Goal: Task Accomplishment & Management: Manage account settings

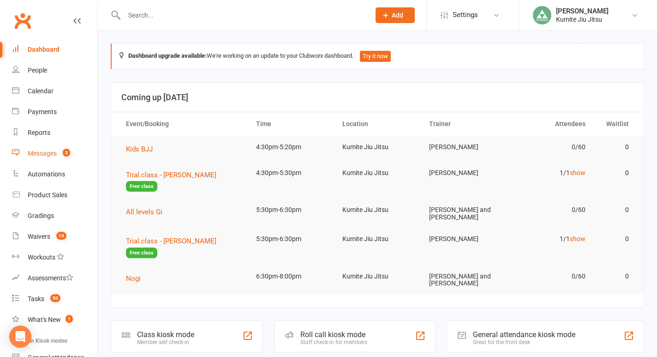
click at [64, 153] on span "3" at bounding box center [66, 153] width 7 height 8
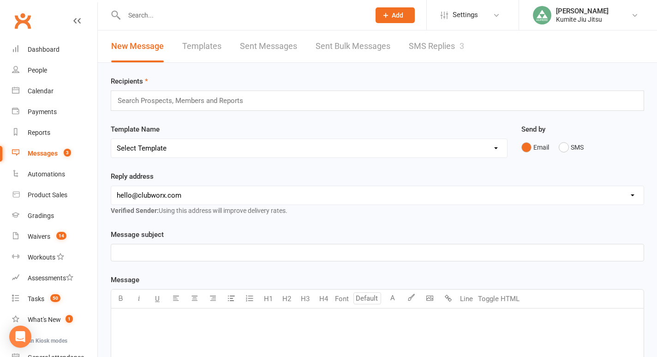
click at [433, 46] on link "SMS Replies 3" at bounding box center [436, 46] width 55 height 32
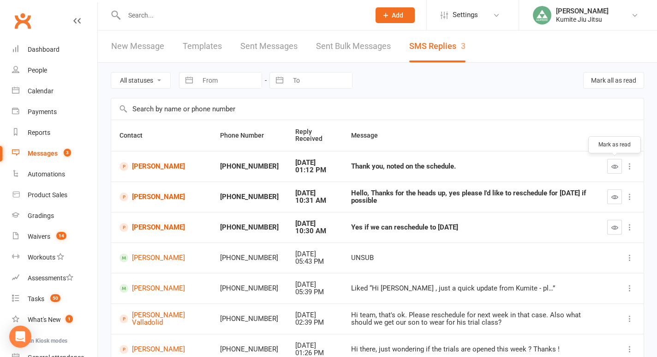
click at [614, 168] on icon "button" at bounding box center [615, 166] width 7 height 7
click at [175, 168] on link "[PERSON_NAME]" at bounding box center [162, 166] width 84 height 9
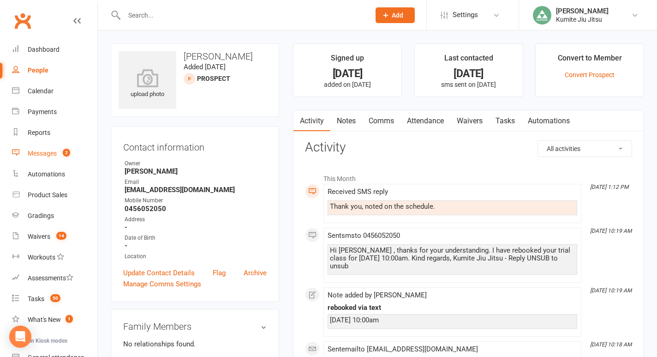
click at [58, 156] on link "Messages 2" at bounding box center [54, 153] width 85 height 21
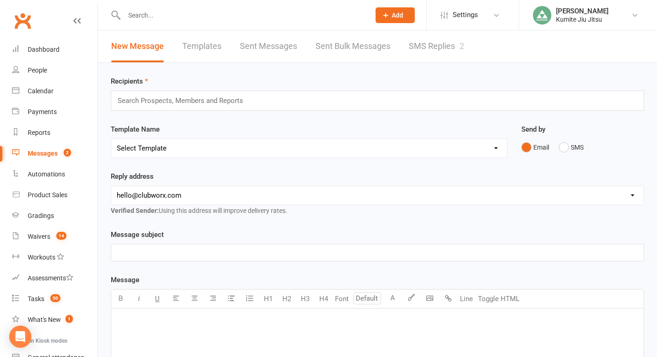
click at [437, 44] on link "SMS Replies 2" at bounding box center [436, 46] width 55 height 32
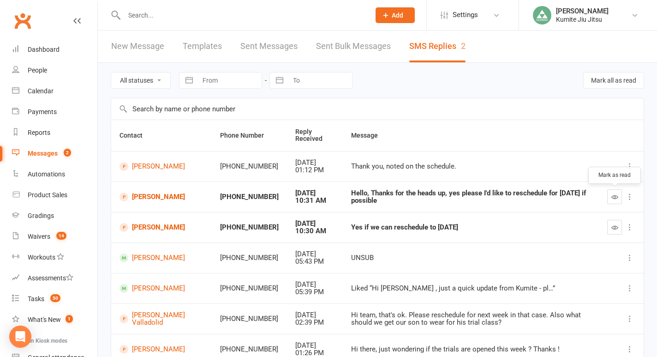
click at [618, 192] on button "button" at bounding box center [614, 196] width 15 height 15
click at [158, 197] on link "[PERSON_NAME]" at bounding box center [162, 196] width 84 height 9
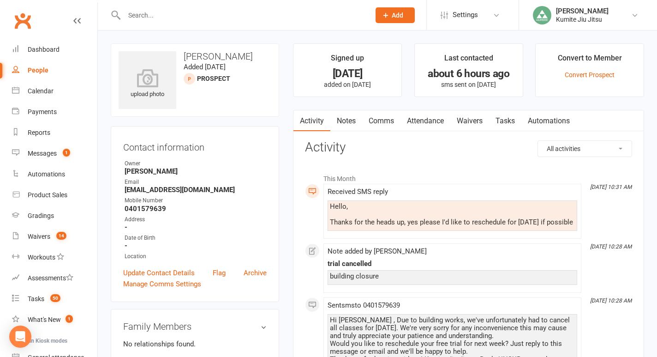
click at [439, 114] on link "Attendance" at bounding box center [426, 120] width 50 height 21
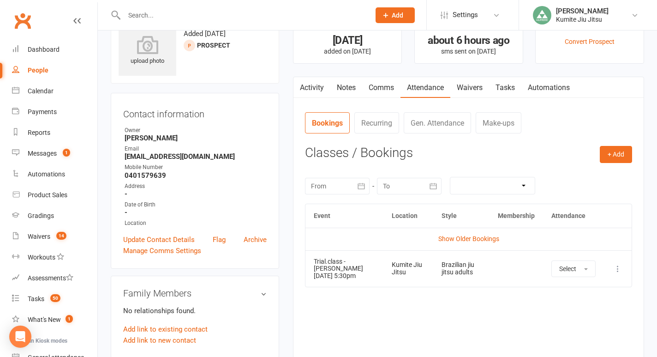
scroll to position [49, 0]
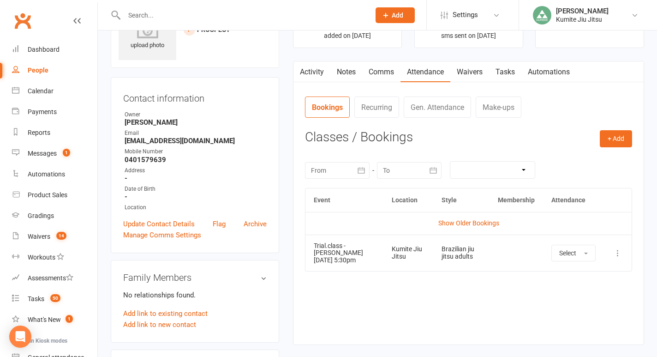
click at [616, 257] on icon at bounding box center [617, 252] width 9 height 9
click at [558, 310] on link "Remove booking" at bounding box center [577, 308] width 91 height 18
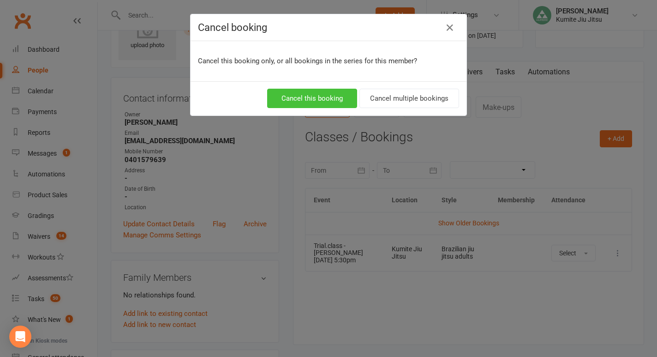
click at [327, 95] on button "Cancel this booking" at bounding box center [312, 98] width 90 height 19
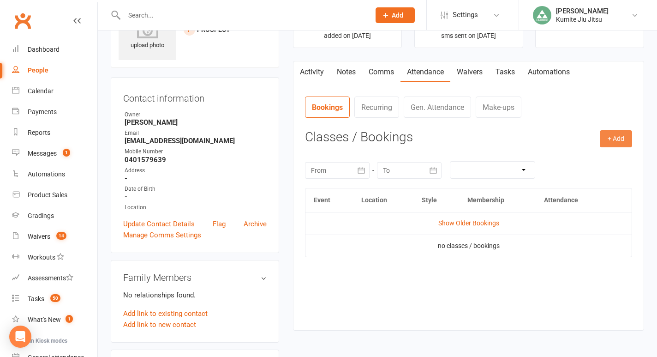
click at [619, 141] on button "+ Add" at bounding box center [616, 138] width 32 height 17
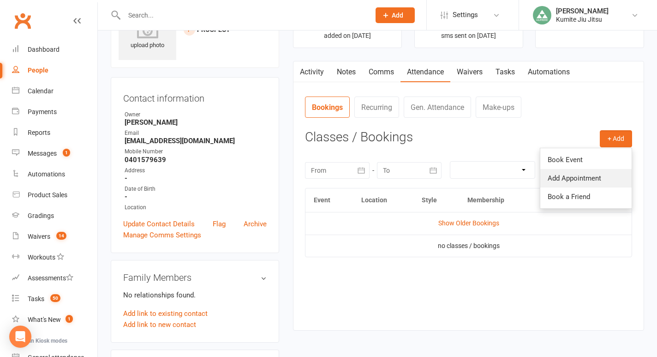
click at [564, 177] on link "Add Appointment" at bounding box center [585, 178] width 91 height 18
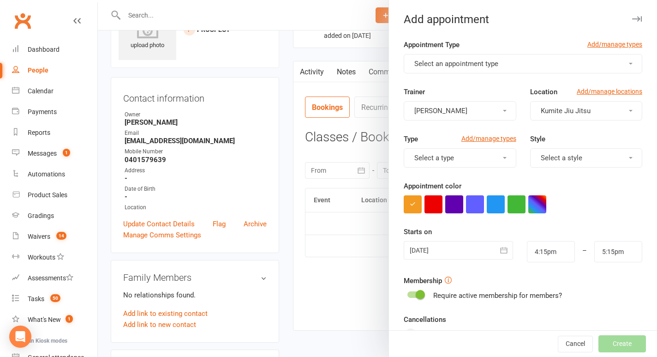
click at [449, 65] on span "Select an appointment type" at bounding box center [456, 64] width 84 height 8
click at [442, 83] on span "Trial.class" at bounding box center [428, 86] width 32 height 8
click at [558, 162] on button "Select a style" at bounding box center [586, 157] width 112 height 19
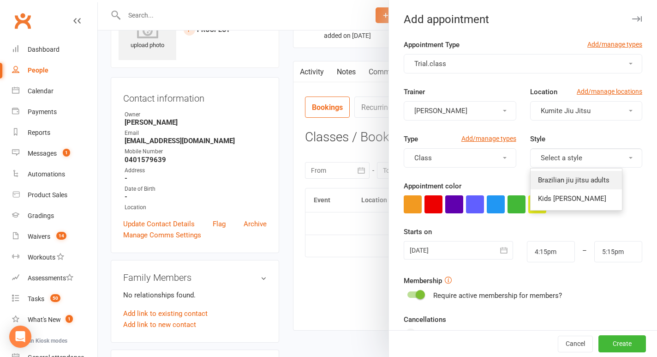
click at [556, 181] on span "Brazilian jiu jitsu adults" at bounding box center [574, 180] width 72 height 8
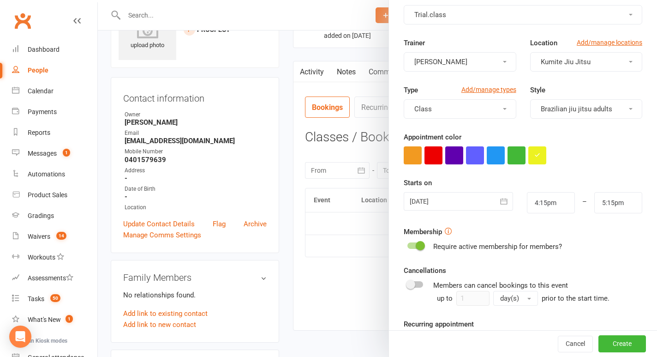
scroll to position [63, 0]
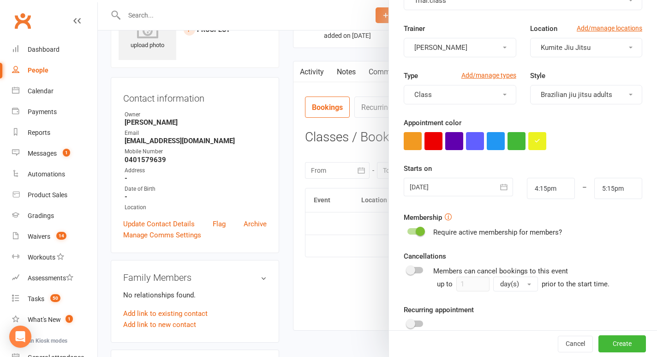
click at [504, 186] on icon "button" at bounding box center [503, 187] width 7 height 6
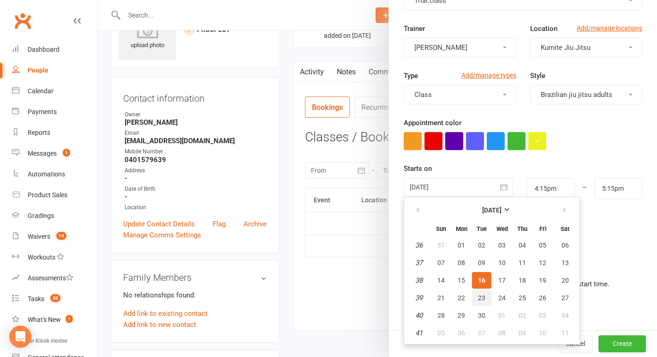
click at [481, 300] on span "23" at bounding box center [481, 297] width 7 height 7
type input "[DATE]"
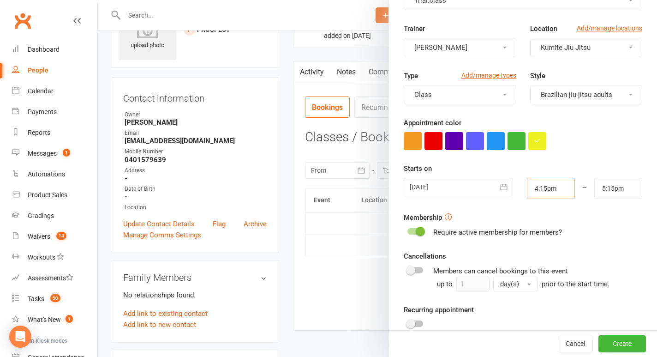
click at [559, 187] on input "4:15pm" at bounding box center [551, 188] width 48 height 21
type input "5:30pm"
type input "6:30pm"
click at [544, 248] on li "5:30pm" at bounding box center [550, 250] width 44 height 14
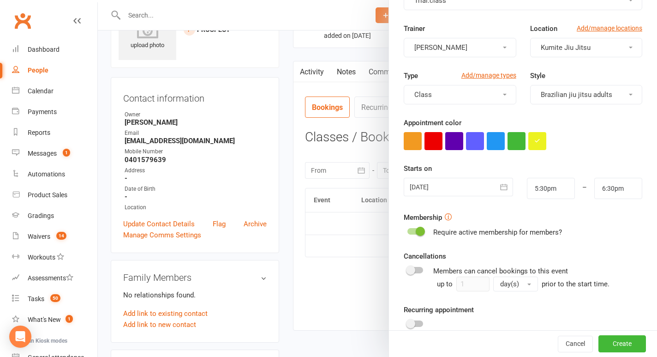
click at [414, 231] on div at bounding box center [416, 231] width 16 height 6
click at [408, 230] on input "checkbox" at bounding box center [408, 230] width 0 height 0
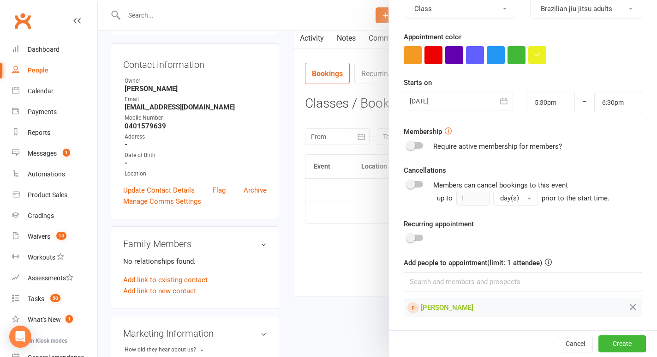
scroll to position [84, 0]
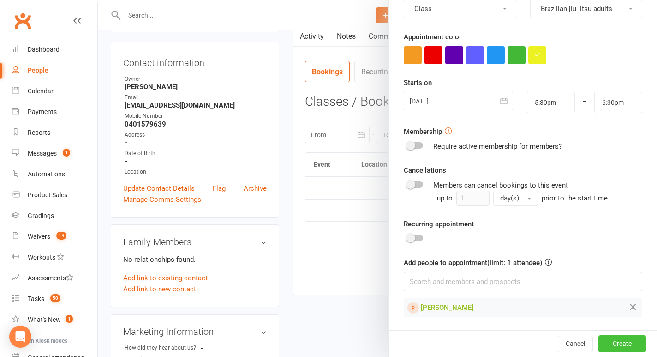
click at [620, 340] on button "Create" at bounding box center [623, 343] width 48 height 17
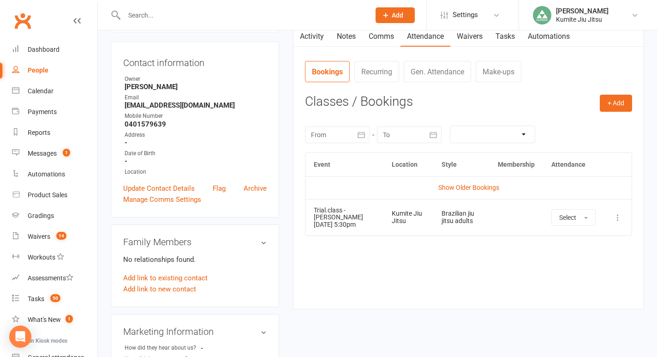
drag, startPoint x: 339, startPoint y: 234, endPoint x: 313, endPoint y: 228, distance: 26.1
click at [313, 228] on td "Trial.class - [PERSON_NAME] [DATE] 5:30pm" at bounding box center [345, 217] width 78 height 36
copy td "[DATE] 5:30pm"
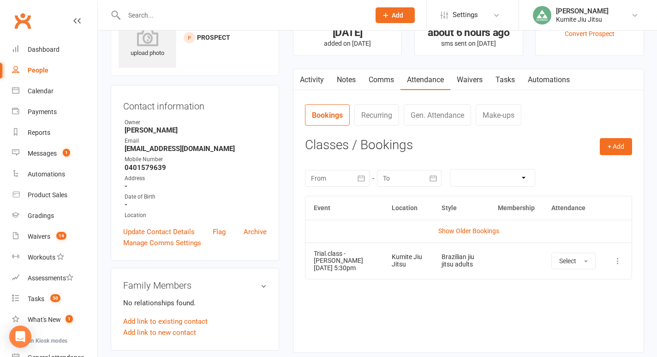
scroll to position [40, 0]
click at [384, 84] on link "Comms" at bounding box center [381, 80] width 38 height 21
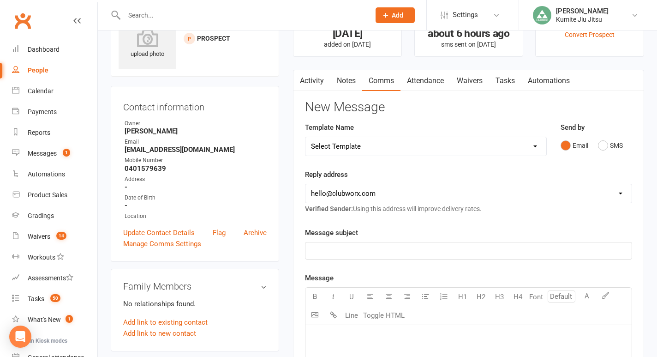
click at [373, 147] on select "Select Template [SMS] [Default template - review before using] Update credit ca…" at bounding box center [426, 146] width 241 height 18
select select "9"
click at [306, 137] on select "Select Template [SMS] [Default template - review before using] Update credit ca…" at bounding box center [426, 146] width 241 height 18
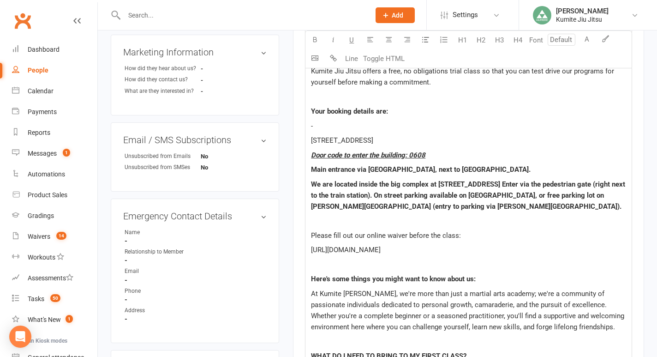
scroll to position [360, 0]
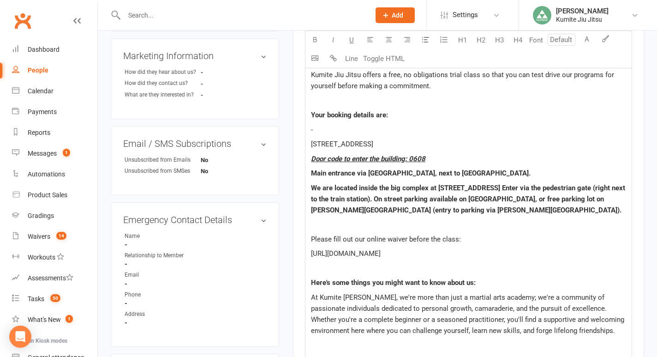
click at [340, 133] on p "-" at bounding box center [468, 129] width 315 height 11
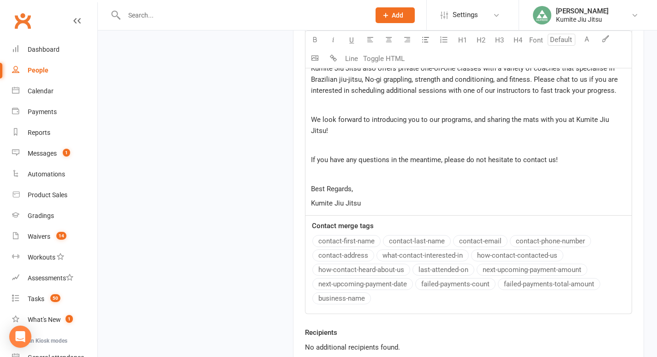
scroll to position [996, 0]
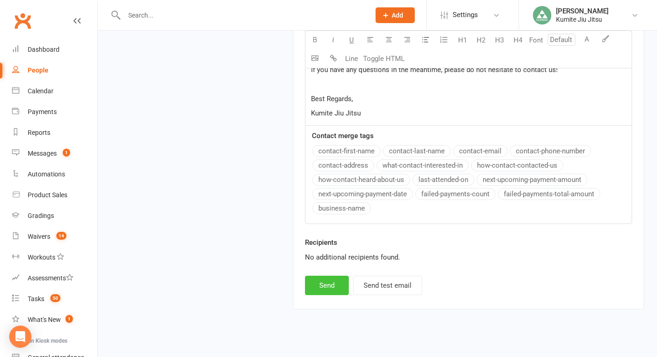
click at [324, 276] on button "Send" at bounding box center [327, 285] width 44 height 19
select select
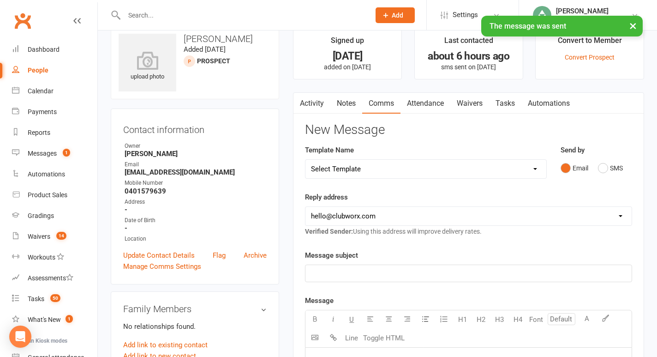
scroll to position [0, 0]
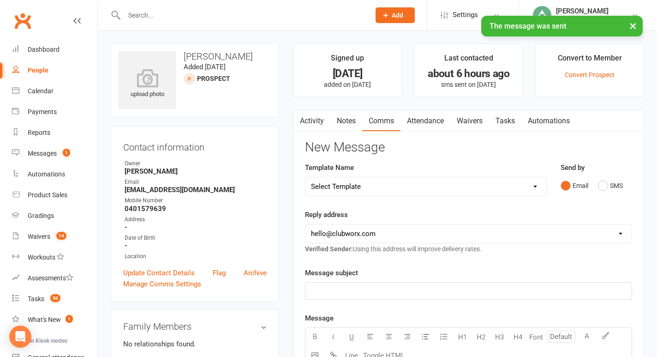
click at [348, 119] on link "Notes" at bounding box center [346, 120] width 32 height 21
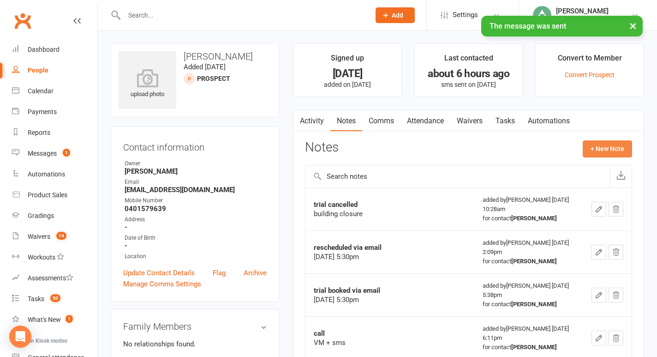
click at [596, 150] on button "+ New Note" at bounding box center [607, 148] width 49 height 17
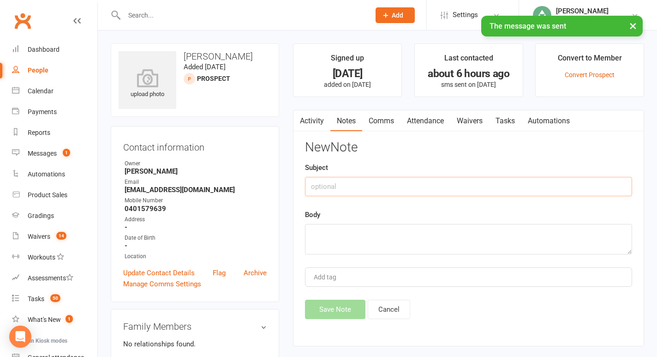
click at [404, 189] on input "text" at bounding box center [468, 186] width 327 height 19
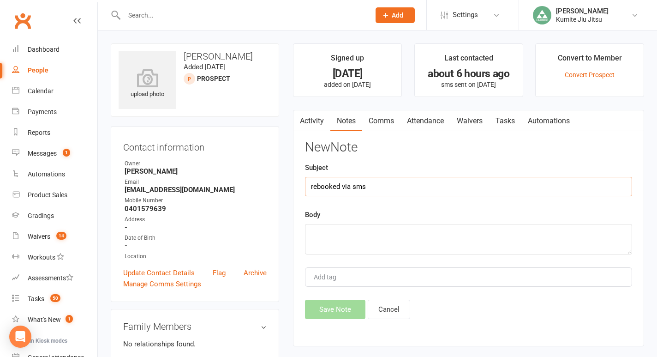
type input "rebooked via sms"
click at [368, 240] on textarea at bounding box center [468, 239] width 327 height 30
paste textarea "[DATE] 5:30pm"
type textarea "[DATE] 5:30pm"
click at [342, 310] on button "Save Note" at bounding box center [335, 309] width 60 height 19
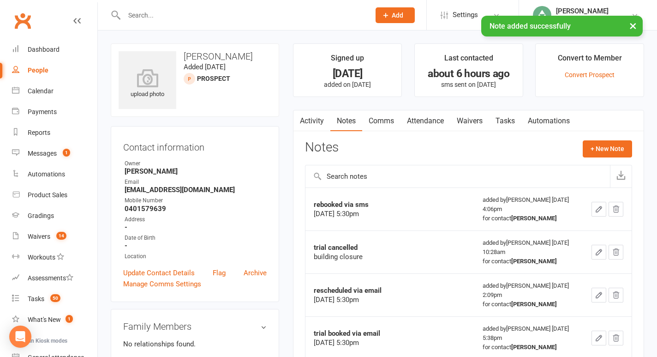
click at [511, 117] on link "Tasks" at bounding box center [505, 120] width 32 height 21
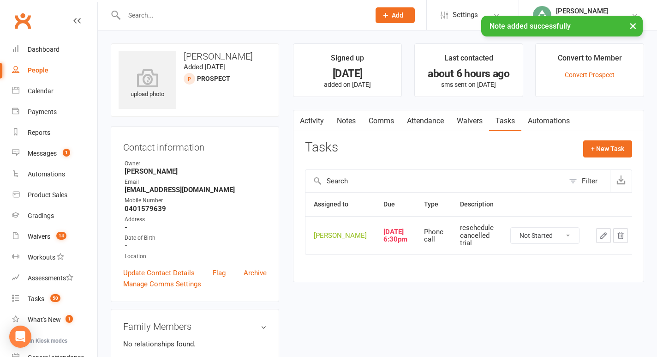
click at [600, 240] on icon "button" at bounding box center [604, 235] width 8 height 8
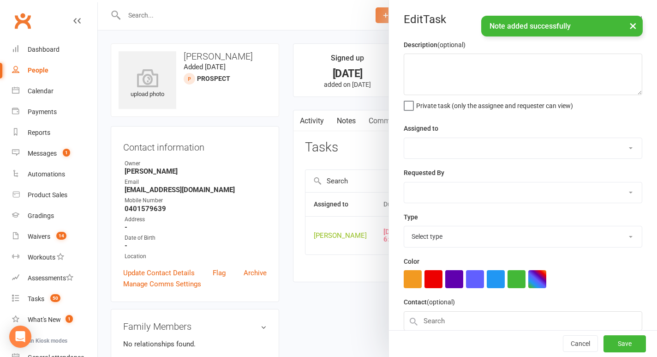
type textarea "reschedule cancelled trial"
select select "49706"
type input "[DATE]"
type input "6:30pm"
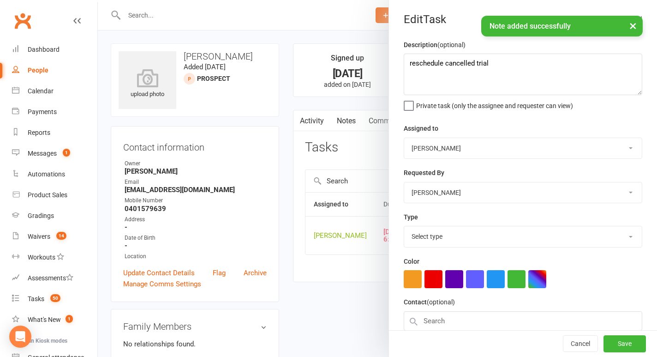
select select "28624"
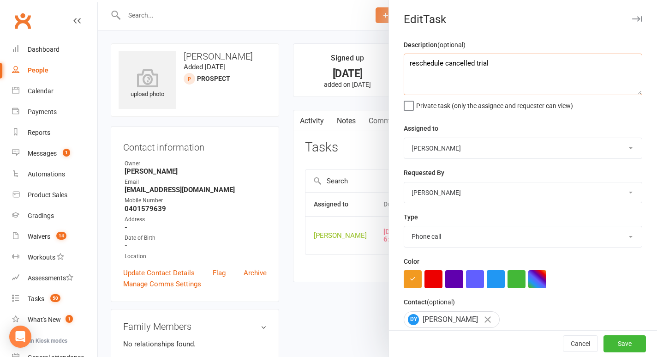
drag, startPoint x: 509, startPoint y: 66, endPoint x: 411, endPoint y: 61, distance: 98.0
click at [411, 61] on textarea "reschedule cancelled trial" at bounding box center [523, 75] width 239 height 42
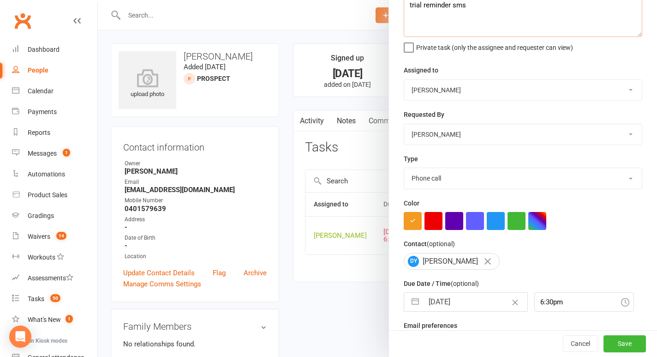
scroll to position [61, 0]
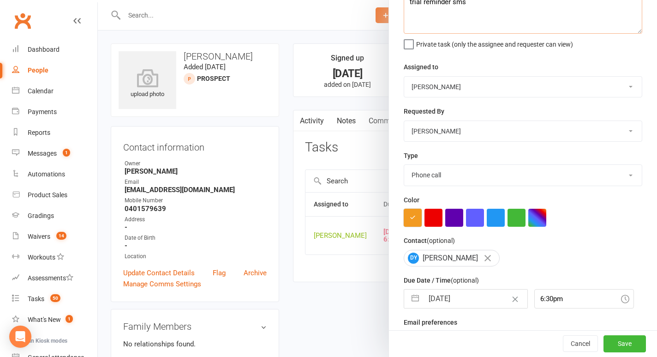
type textarea "trial reminder sms"
click at [408, 214] on button "button" at bounding box center [413, 218] width 18 height 18
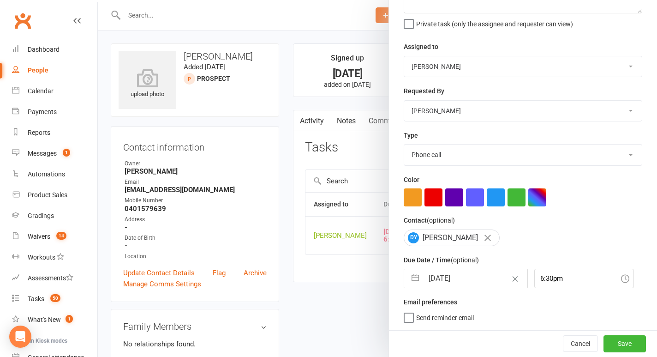
click at [413, 277] on button "button" at bounding box center [415, 278] width 17 height 18
select select "7"
select select "2025"
select select "8"
select select "2025"
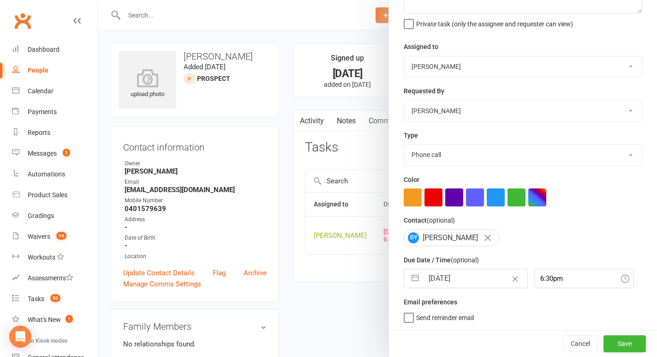
select select "9"
select select "2025"
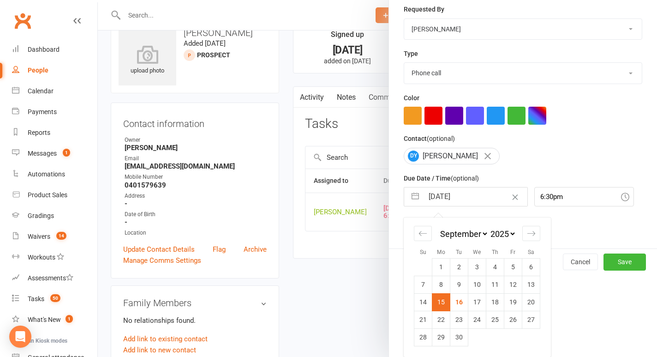
scroll to position [24, 0]
click at [445, 319] on td "22" at bounding box center [441, 320] width 18 height 18
type input "[DATE]"
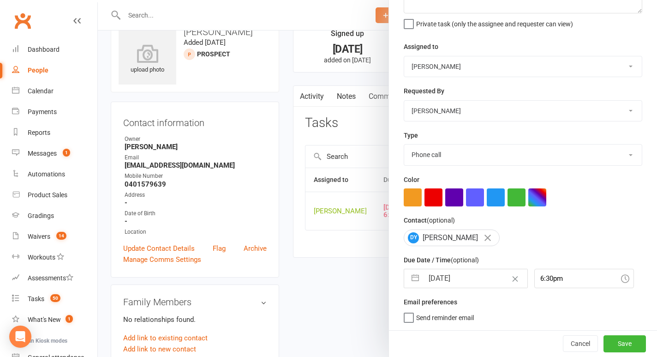
scroll to position [84, 0]
click at [616, 342] on button "Save" at bounding box center [625, 343] width 42 height 17
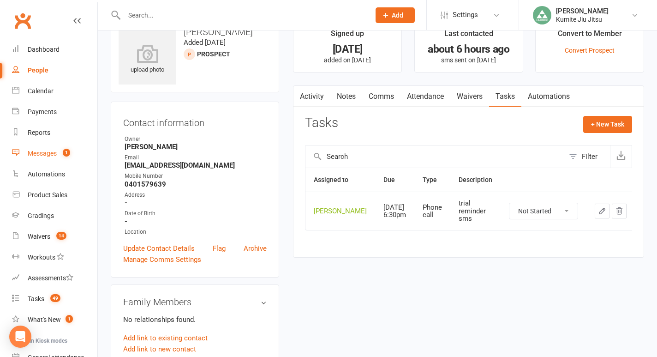
click at [64, 156] on count-badge "1" at bounding box center [64, 153] width 12 height 7
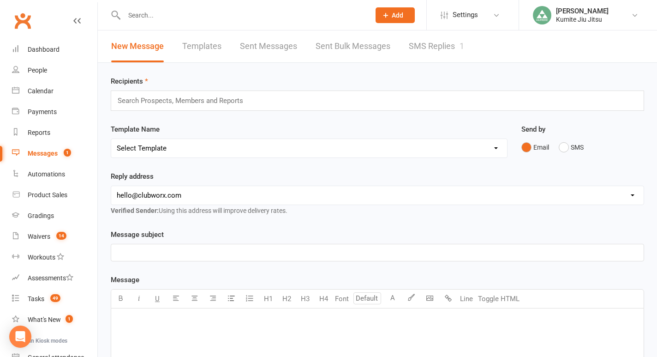
click at [446, 42] on link "SMS Replies 1" at bounding box center [436, 46] width 55 height 32
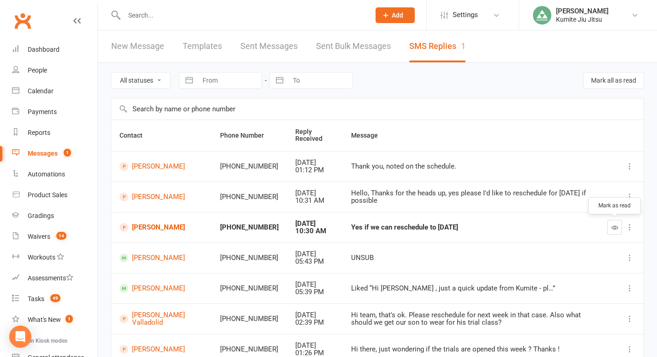
click at [613, 227] on icon "button" at bounding box center [615, 227] width 7 height 7
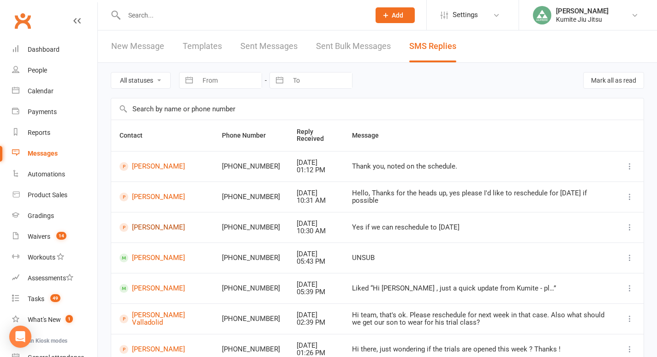
click at [150, 229] on link "[PERSON_NAME]" at bounding box center [163, 227] width 86 height 9
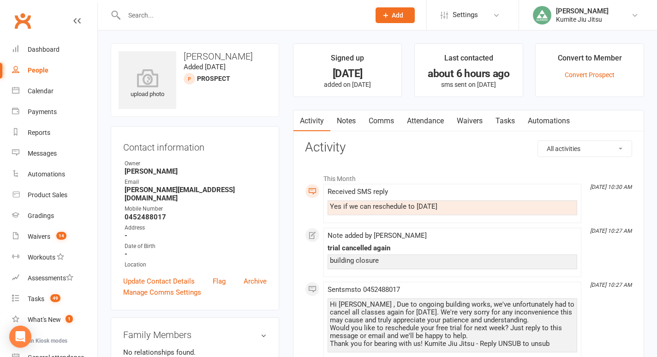
click at [435, 121] on link "Attendance" at bounding box center [426, 120] width 50 height 21
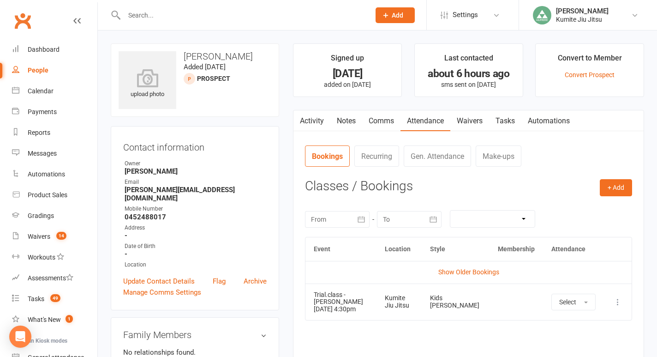
click at [616, 298] on icon at bounding box center [617, 301] width 9 height 9
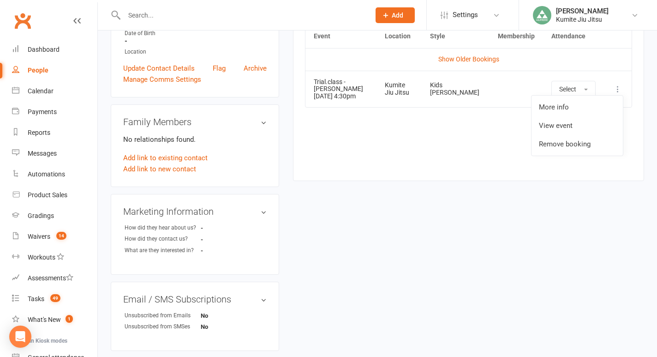
scroll to position [187, 0]
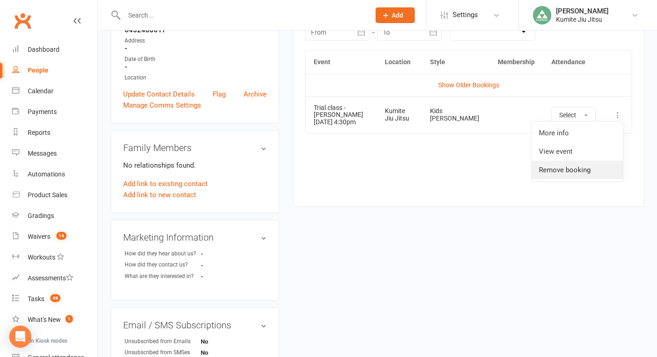
click at [572, 171] on link "Remove booking" at bounding box center [577, 170] width 91 height 18
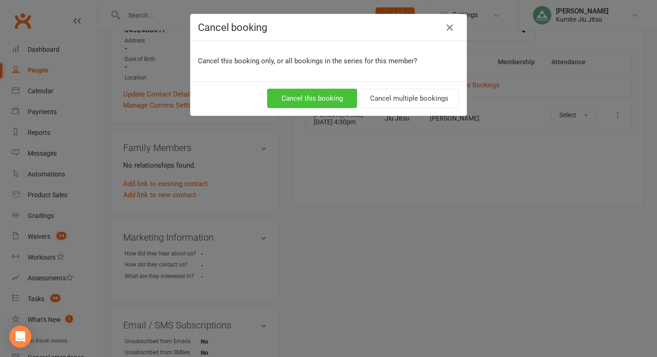
click at [341, 94] on button "Cancel this booking" at bounding box center [312, 98] width 90 height 19
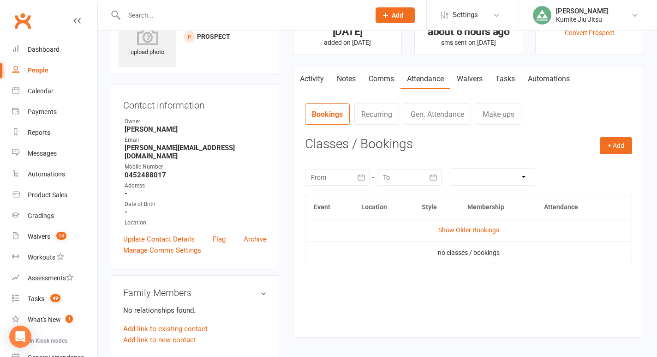
scroll to position [56, 0]
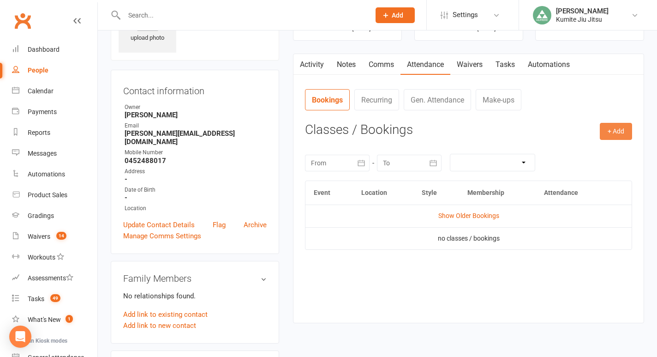
click at [617, 129] on button "+ Add" at bounding box center [616, 131] width 32 height 17
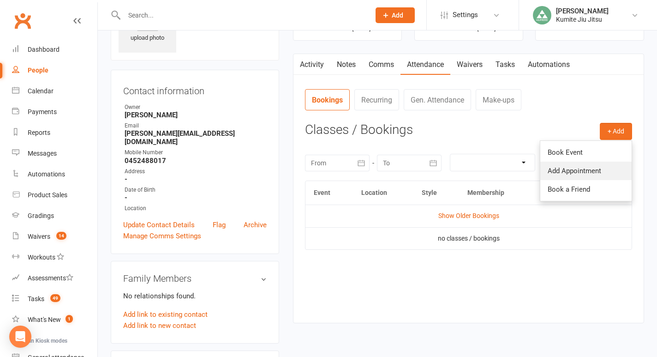
click at [568, 172] on link "Add Appointment" at bounding box center [585, 171] width 91 height 18
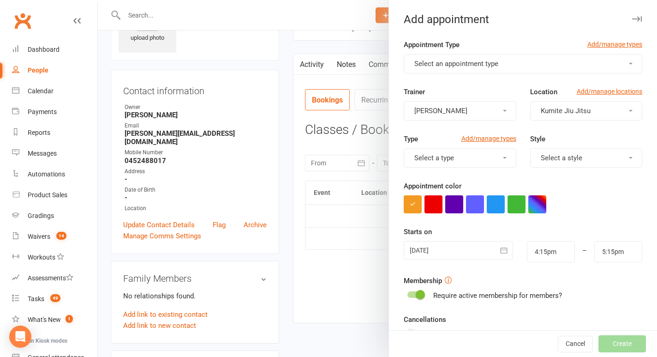
click at [466, 64] on span "Select an appointment type" at bounding box center [456, 64] width 84 height 8
click at [455, 82] on link "Trial.class" at bounding box center [449, 86] width 91 height 18
click at [567, 158] on span "Select a style" at bounding box center [562, 158] width 42 height 8
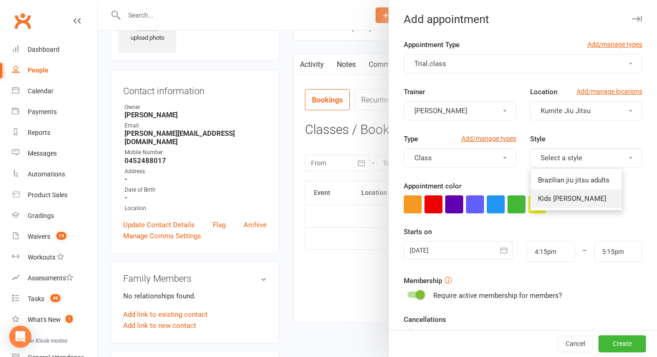
click at [561, 198] on span "Kids [PERSON_NAME]" at bounding box center [572, 198] width 68 height 8
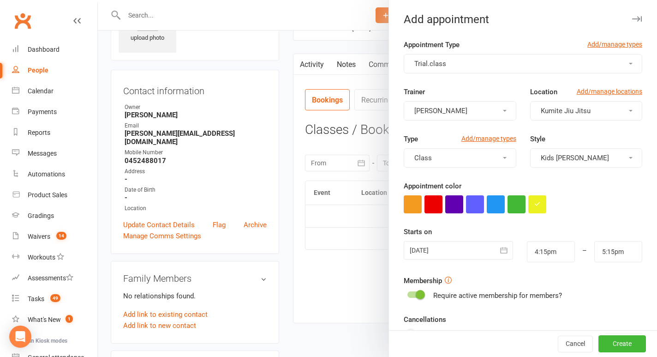
click at [489, 246] on div at bounding box center [458, 250] width 109 height 18
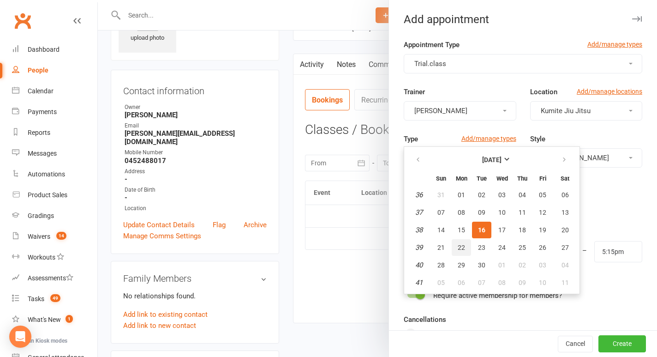
click at [459, 249] on span "22" at bounding box center [461, 247] width 7 height 7
type input "[DATE]"
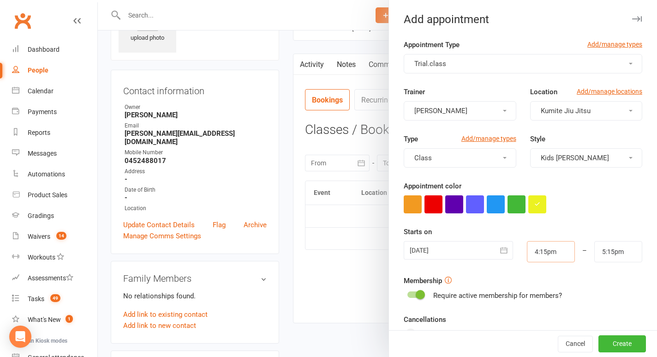
click at [558, 252] on input "4:15pm" at bounding box center [551, 251] width 48 height 21
type input "4:30pm"
type input "5:30pm"
click at [550, 295] on li "4:30pm" at bounding box center [550, 297] width 44 height 14
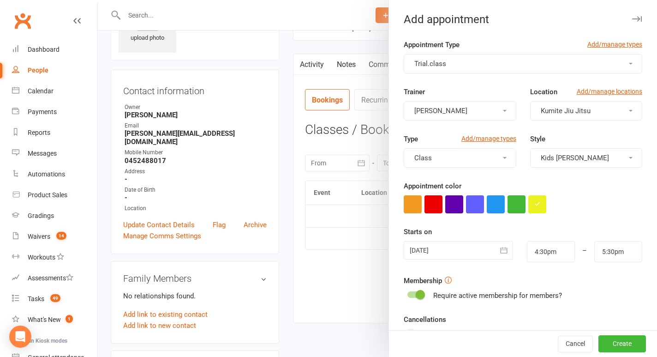
click at [417, 294] on span at bounding box center [420, 294] width 9 height 9
click at [408, 293] on input "checkbox" at bounding box center [408, 293] width 0 height 0
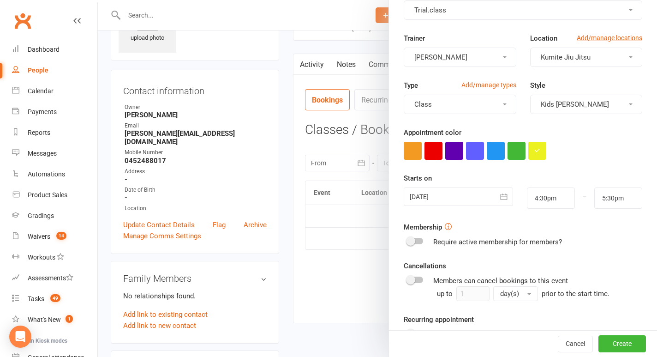
scroll to position [146, 0]
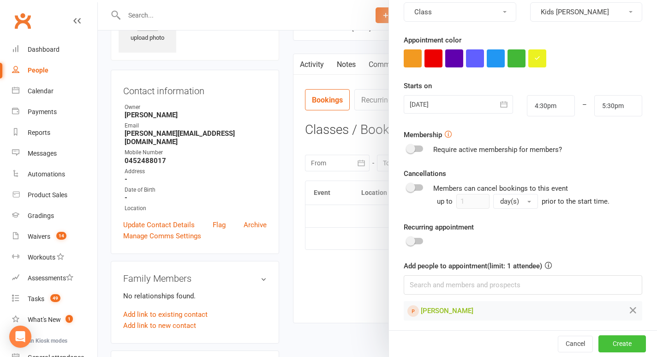
click at [612, 343] on button "Create" at bounding box center [623, 344] width 48 height 17
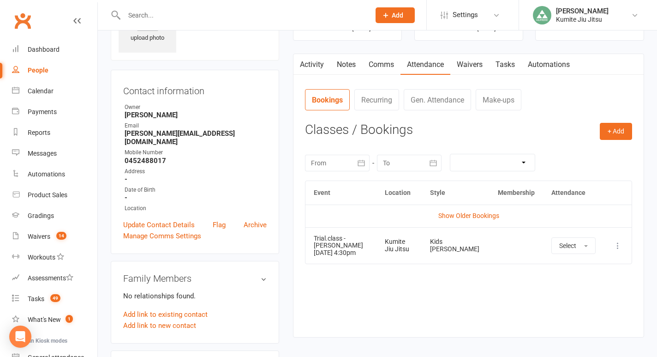
drag, startPoint x: 376, startPoint y: 252, endPoint x: 313, endPoint y: 253, distance: 62.8
click at [313, 253] on td "Trial.class - [PERSON_NAME] [DATE] 4:30pm" at bounding box center [341, 245] width 71 height 36
copy td "[DATE] 4:30pm"
click at [382, 65] on link "Comms" at bounding box center [381, 64] width 38 height 21
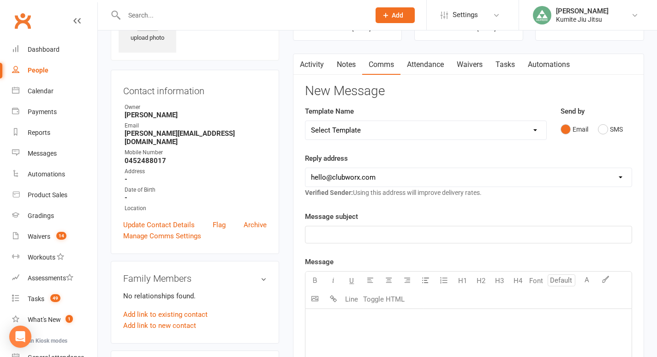
click at [474, 136] on select "Select Template [SMS] [Default template - review before using] Update credit ca…" at bounding box center [426, 130] width 241 height 18
select select "9"
click at [306, 121] on select "Select Template [SMS] [Default template - review before using] Update credit ca…" at bounding box center [426, 130] width 241 height 18
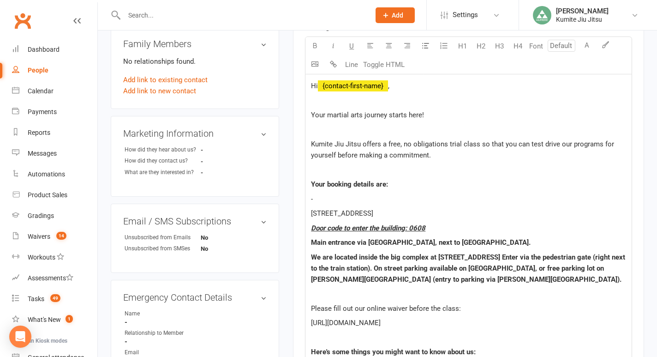
scroll to position [290, 0]
click at [348, 202] on p "-" at bounding box center [468, 199] width 315 height 11
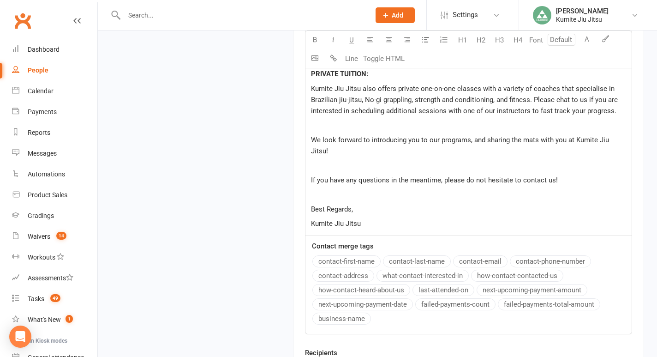
scroll to position [996, 0]
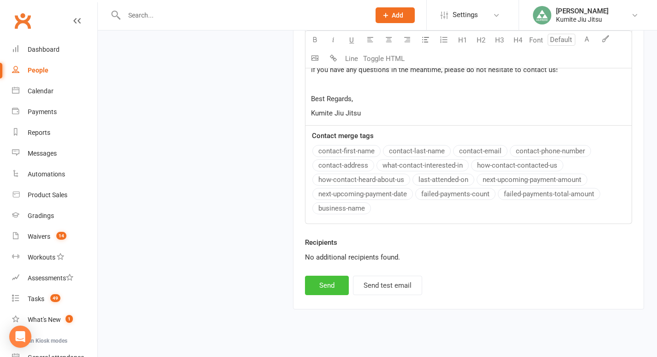
click at [330, 276] on button "Send" at bounding box center [327, 285] width 44 height 19
select select
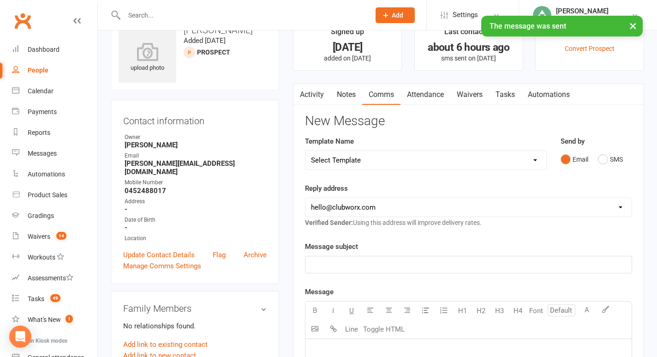
scroll to position [0, 0]
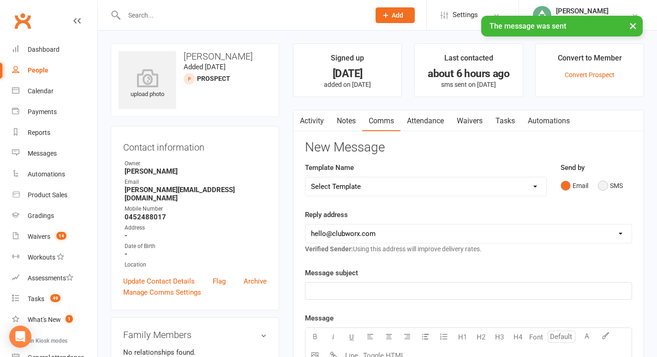
click at [607, 185] on button "SMS" at bounding box center [610, 186] width 25 height 18
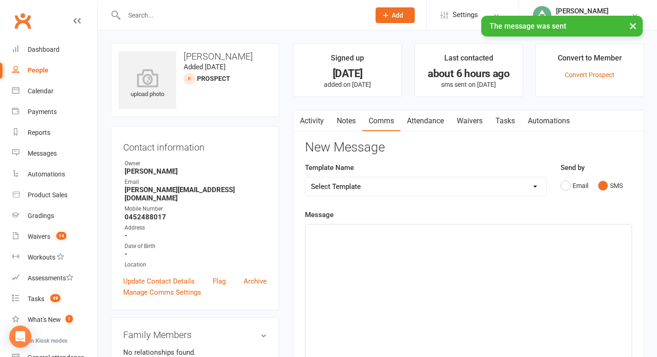
click at [407, 245] on div "﻿" at bounding box center [469, 293] width 326 height 138
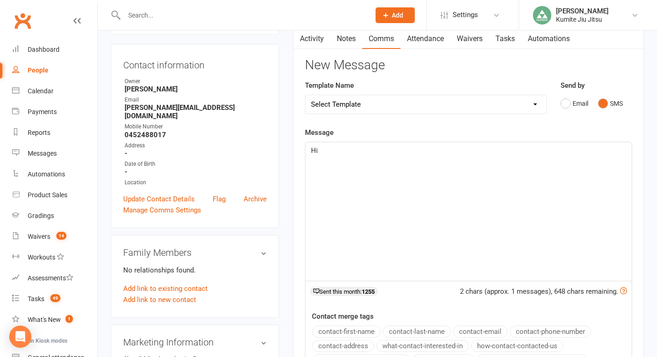
scroll to position [84, 0]
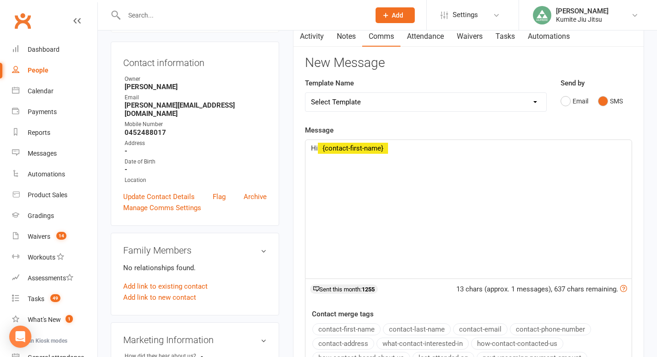
click at [346, 327] on button "contact-first-name" at bounding box center [346, 329] width 68 height 12
click at [606, 147] on span ", Thanks for your understanding. I have rescheduled your free trial for [DATE] …" at bounding box center [467, 153] width 313 height 19
click at [424, 159] on p "Hi ﻿ {contact-first-name} , Thanks for your understanding. I have rescheduled y…" at bounding box center [468, 154] width 315 height 22
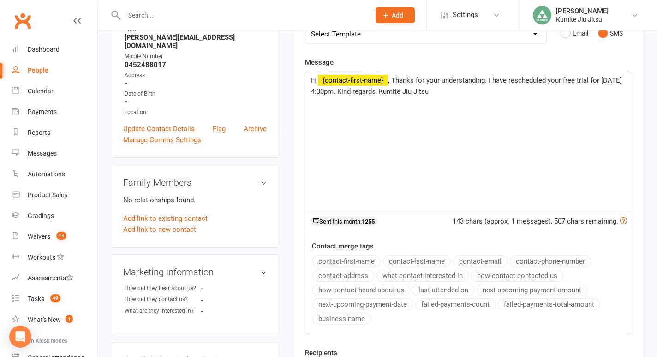
scroll to position [232, 0]
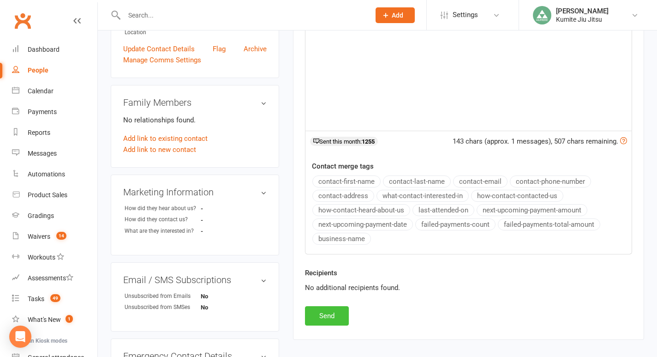
click at [327, 317] on button "Send" at bounding box center [327, 315] width 44 height 19
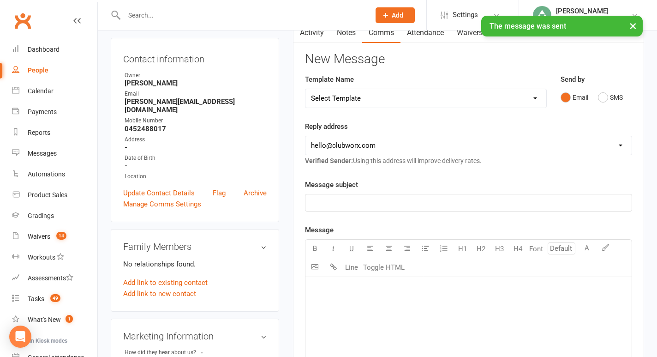
scroll to position [0, 0]
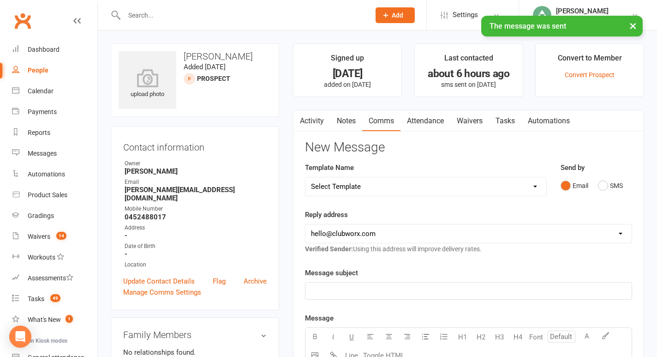
click at [347, 125] on link "Notes" at bounding box center [346, 120] width 32 height 21
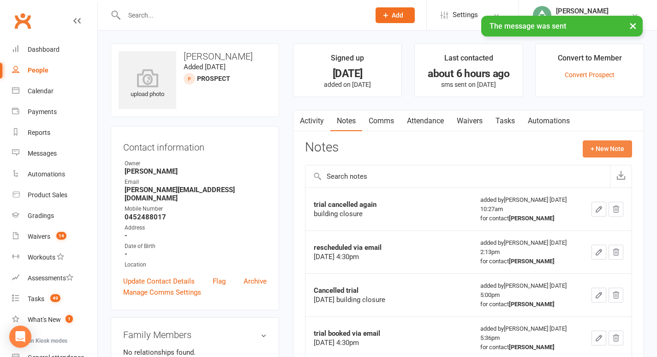
click at [597, 150] on button "+ New Note" at bounding box center [607, 148] width 49 height 17
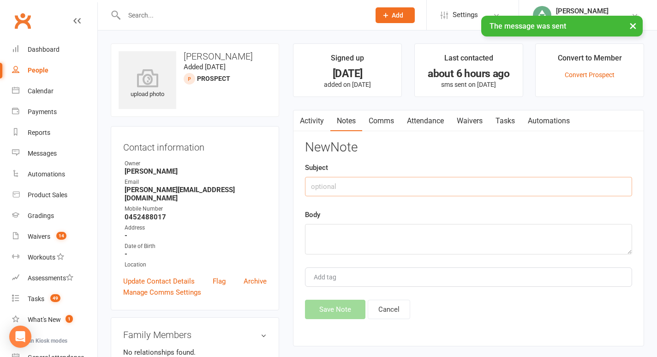
click at [386, 188] on input "text" at bounding box center [468, 186] width 327 height 19
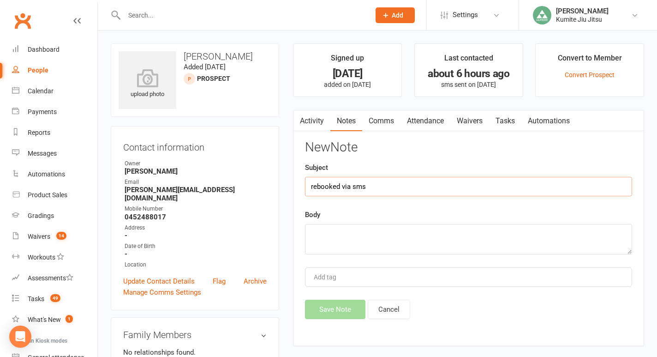
type input "rebooked via sms"
paste textarea "[DATE] 4:30pm"
type textarea "[DATE] 4:30pm"
click at [326, 307] on button "Save Note" at bounding box center [335, 309] width 60 height 19
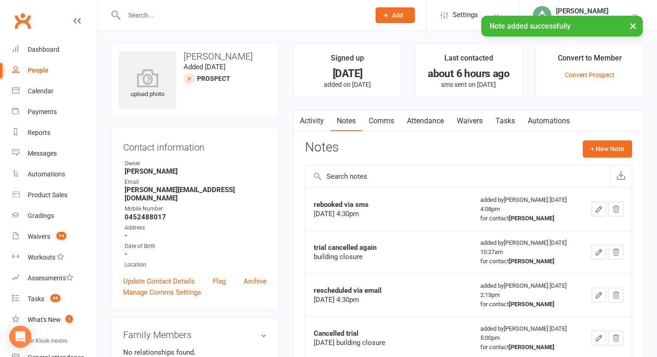
click at [508, 121] on link "Tasks" at bounding box center [505, 120] width 32 height 21
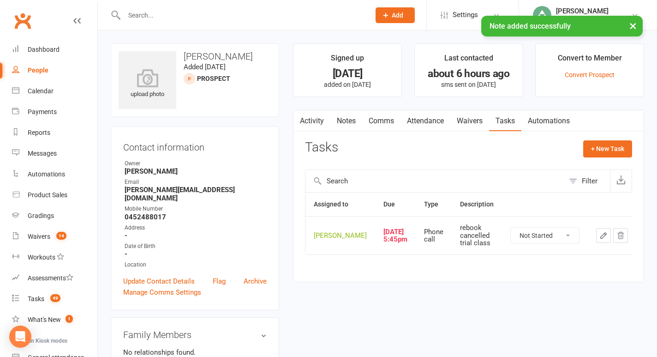
click at [600, 240] on icon "button" at bounding box center [604, 235] width 8 height 8
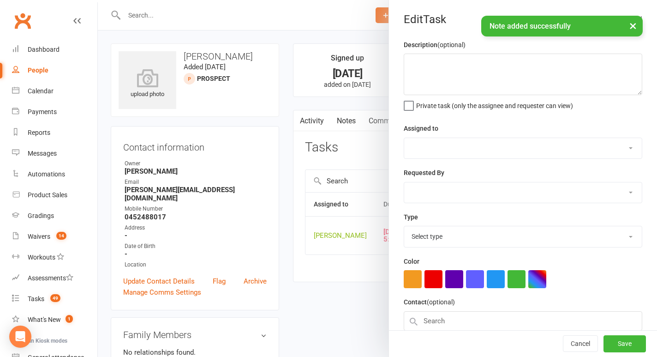
type textarea "rebook cancelled trial class"
select select "49706"
type input "[DATE]"
type input "5:45pm"
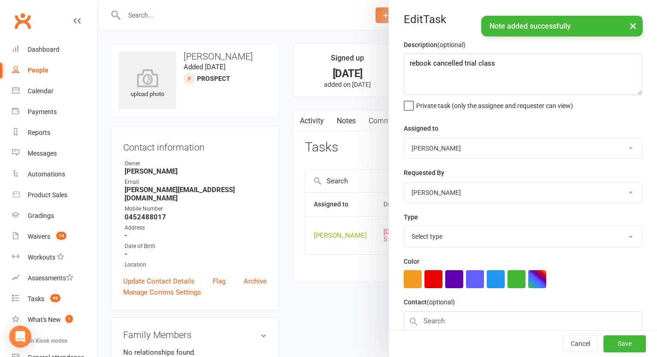
select select "28624"
drag, startPoint x: 504, startPoint y: 64, endPoint x: 373, endPoint y: 61, distance: 130.2
click at [98, 0] on react-component "Edit Task Description (optional) rebook cancelled trial class Private task (onl…" at bounding box center [98, 0] width 0 height 0
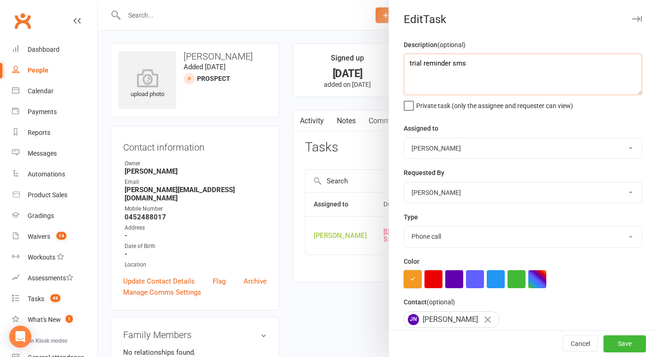
type textarea "trial reminder sms"
click at [414, 276] on button "button" at bounding box center [413, 279] width 18 height 18
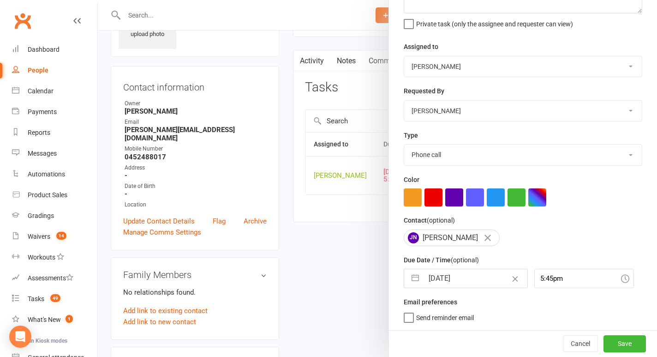
scroll to position [60, 0]
click at [419, 278] on button "button" at bounding box center [415, 278] width 17 height 18
select select "7"
select select "2025"
select select "8"
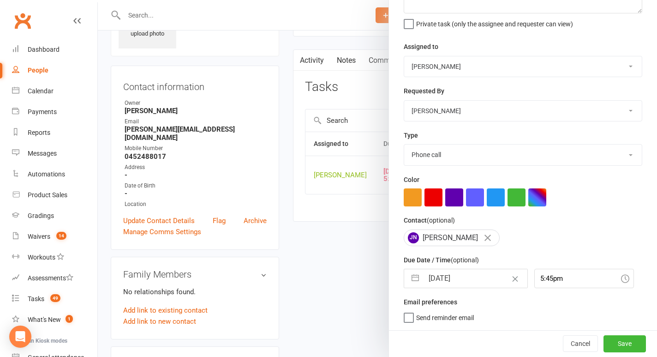
select select "2025"
select select "9"
select select "2025"
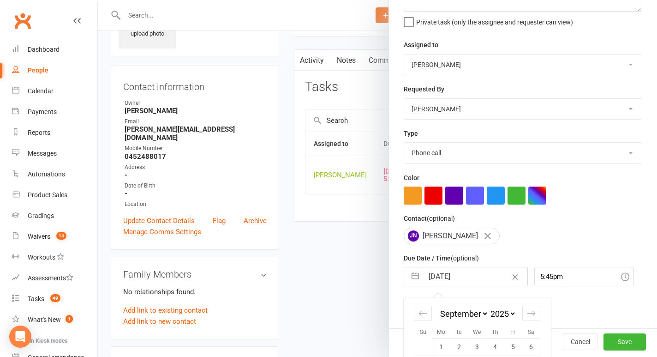
scroll to position [165, 0]
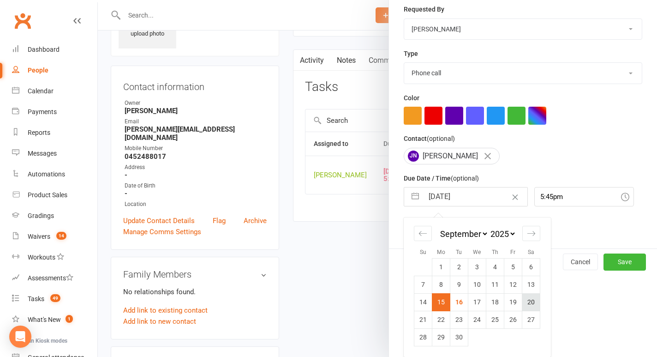
click at [532, 304] on td "20" at bounding box center [531, 302] width 18 height 18
type input "[DATE]"
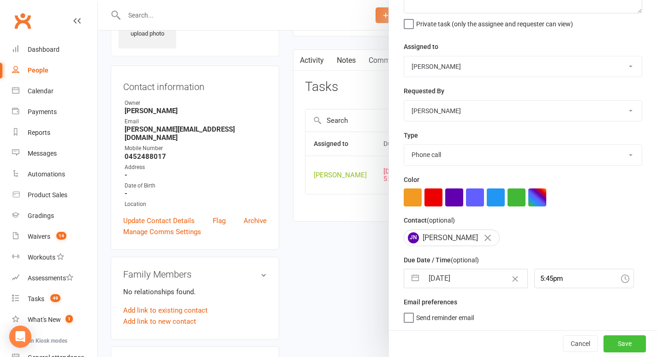
click at [628, 342] on button "Save" at bounding box center [625, 343] width 42 height 17
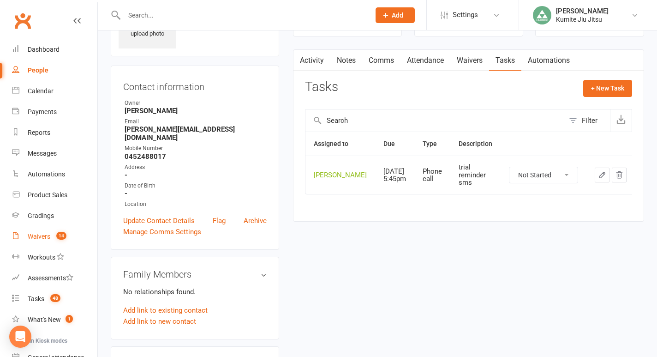
click at [47, 238] on div "Waivers" at bounding box center [39, 236] width 23 height 7
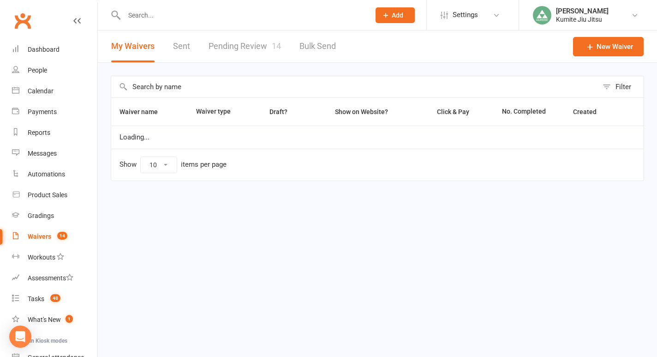
select select "25"
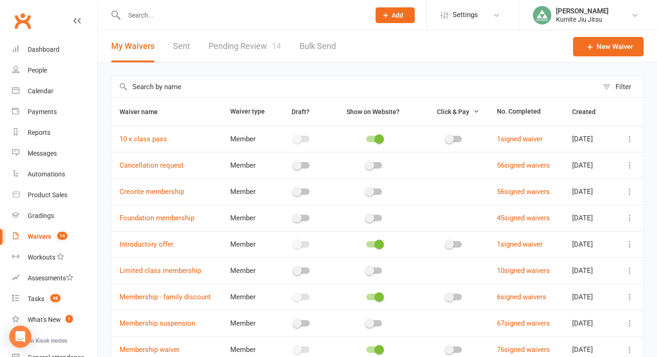
click at [250, 42] on link "Pending Review 14" at bounding box center [245, 46] width 72 height 32
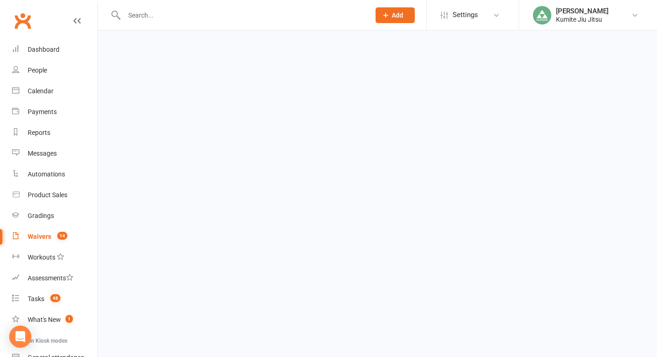
select select "25"
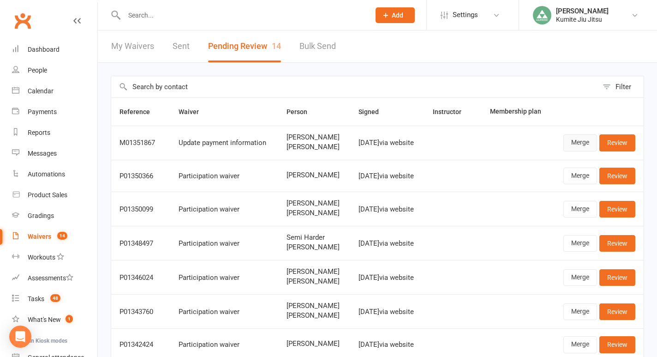
click at [586, 147] on link "Merge" at bounding box center [581, 142] width 34 height 17
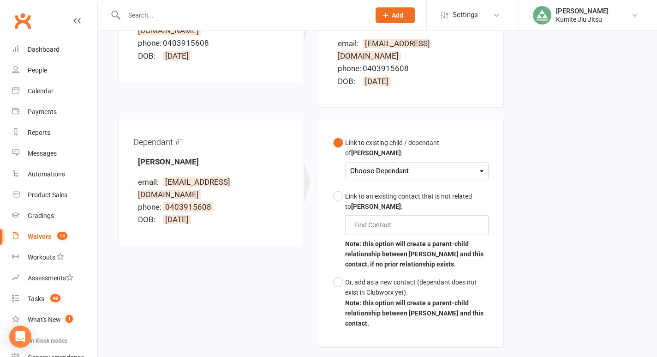
scroll to position [190, 0]
click at [372, 164] on div "Choose Dependant" at bounding box center [416, 170] width 133 height 12
click at [371, 182] on link "[PERSON_NAME]" at bounding box center [396, 192] width 91 height 20
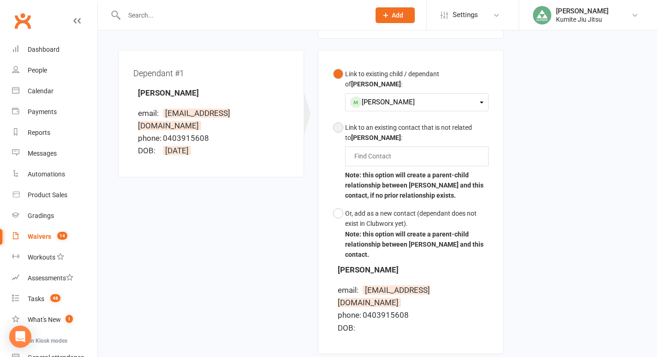
scroll to position [348, 0]
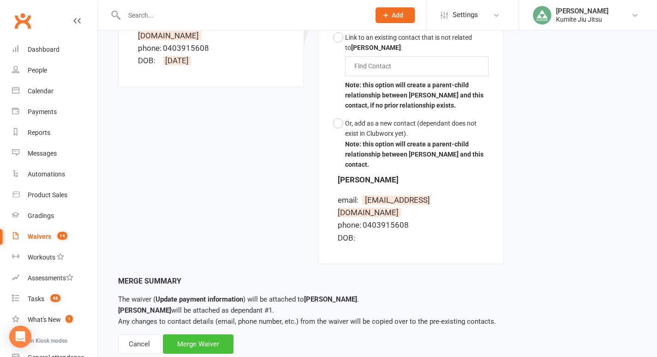
click at [195, 334] on div "Merge Waiver" at bounding box center [198, 343] width 71 height 19
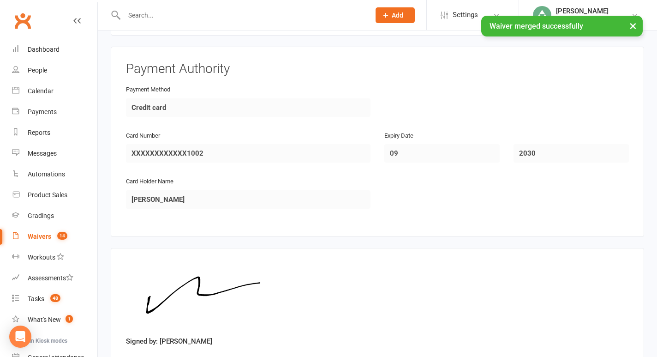
scroll to position [820, 0]
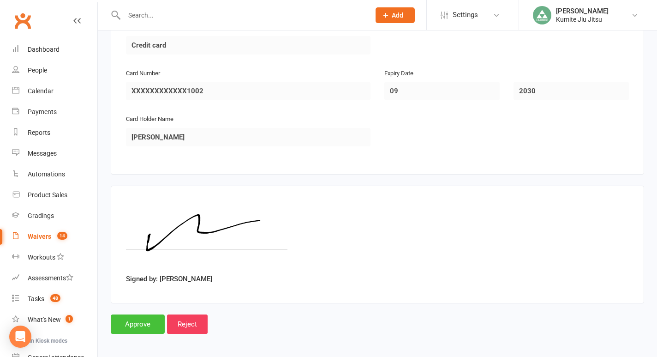
click at [134, 318] on input "Approve" at bounding box center [138, 323] width 54 height 19
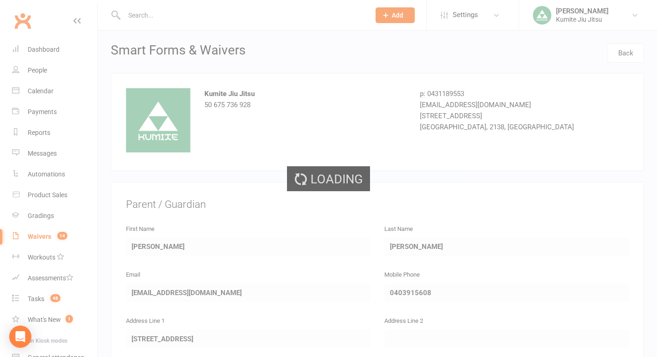
select select "25"
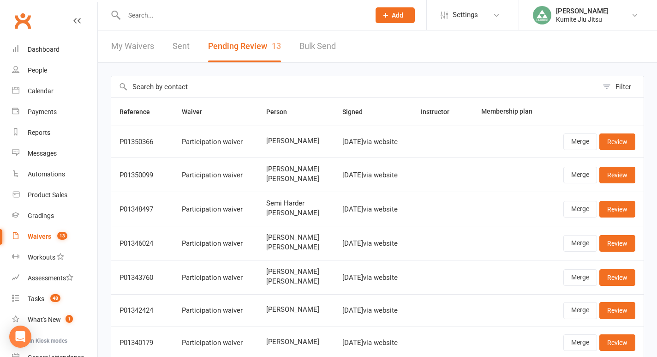
click at [192, 22] on div at bounding box center [237, 15] width 253 height 30
click at [139, 15] on input "text" at bounding box center [242, 15] width 242 height 13
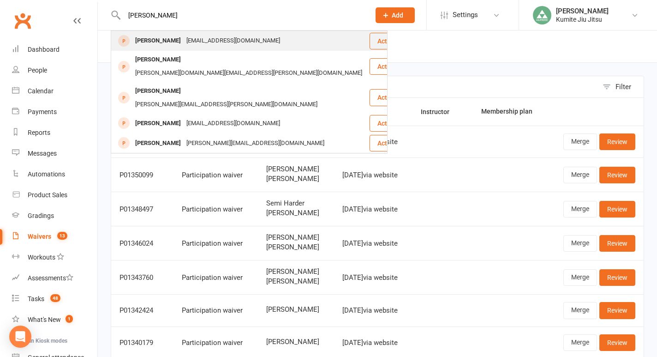
type input "[PERSON_NAME]"
click at [166, 47] on div "[PERSON_NAME]" at bounding box center [157, 40] width 51 height 13
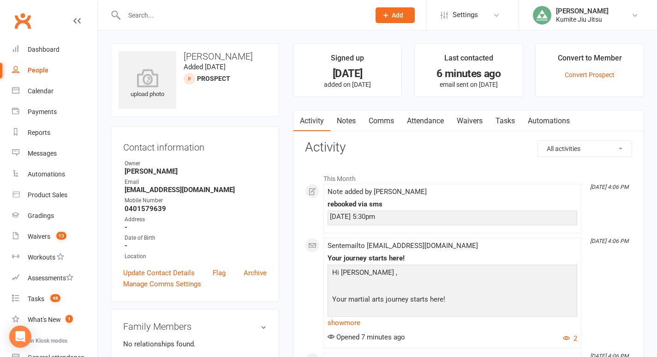
scroll to position [18, 0]
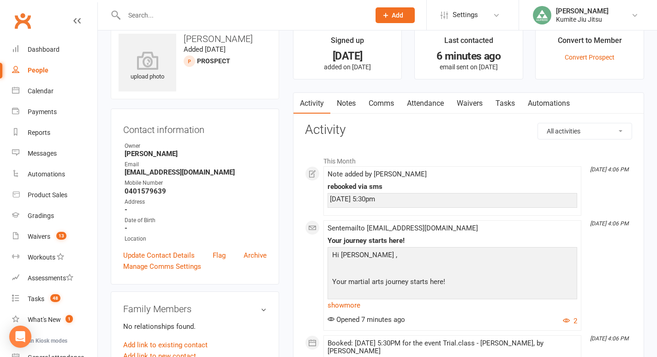
drag, startPoint x: 396, startPoint y: 200, endPoint x: 326, endPoint y: 203, distance: 69.7
click at [326, 203] on li "[DATE] 4:06 PM Note added by [PERSON_NAME] rebooked via sms [DATE] 5:30pm" at bounding box center [453, 190] width 258 height 49
copy div "[DATE] 5:30pm"
click at [386, 99] on link "Comms" at bounding box center [381, 103] width 38 height 21
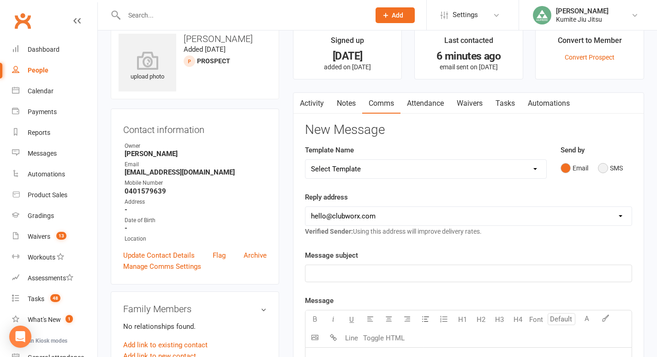
click at [610, 168] on button "SMS" at bounding box center [610, 168] width 25 height 18
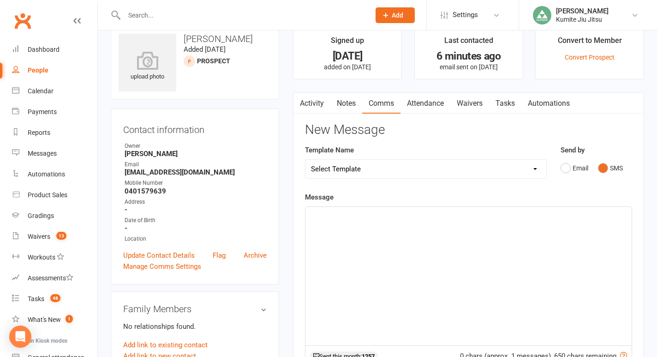
click at [472, 253] on div "﻿" at bounding box center [469, 276] width 326 height 138
click at [384, 223] on p "Hi [PERSON_NAME], Thanks for your understanding. We have rebooked your free tri…" at bounding box center [468, 221] width 315 height 22
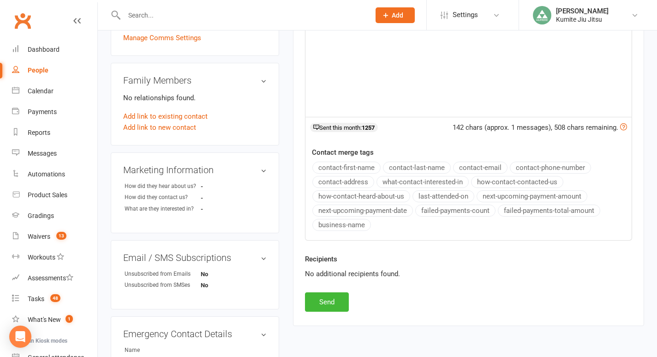
scroll to position [298, 0]
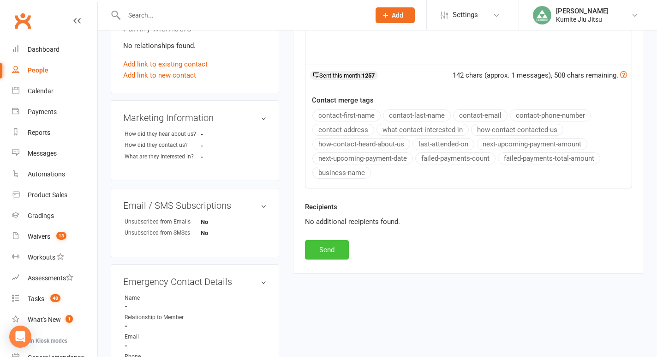
click at [332, 248] on button "Send" at bounding box center [327, 249] width 44 height 19
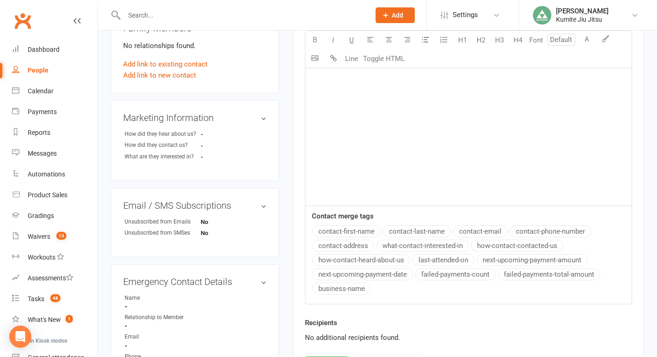
click at [401, 16] on span "Add" at bounding box center [398, 15] width 12 height 7
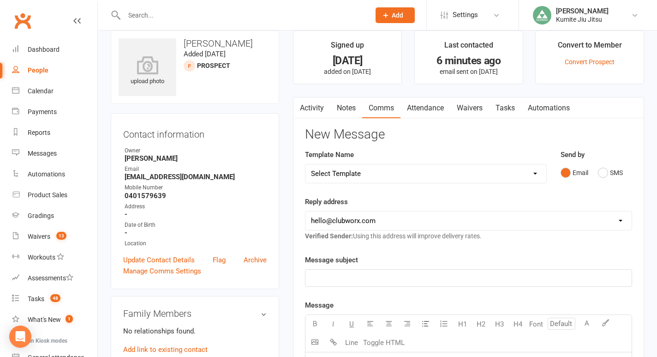
scroll to position [0, 0]
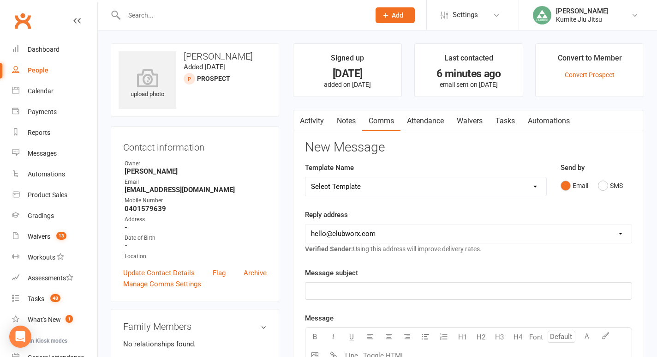
click at [391, 16] on button "Add" at bounding box center [395, 15] width 39 height 16
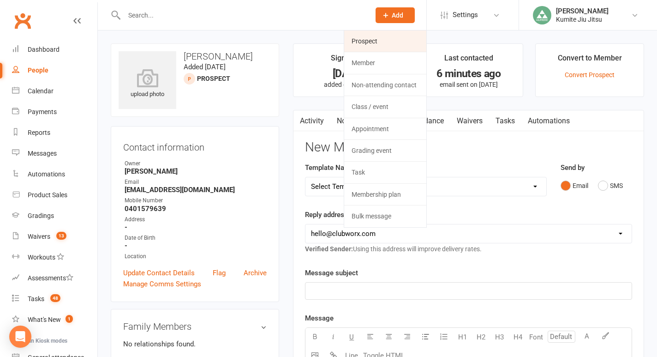
click at [363, 48] on link "Prospect" at bounding box center [385, 40] width 82 height 21
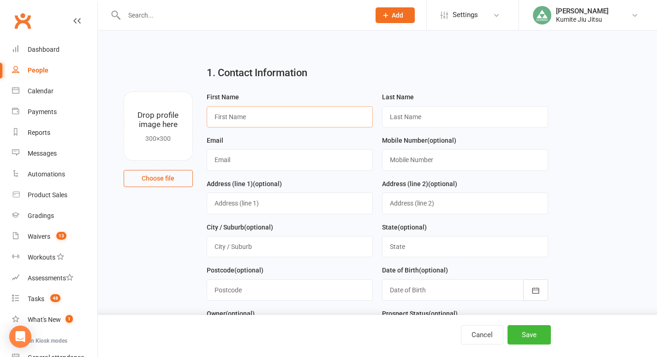
click at [243, 115] on input "text" at bounding box center [290, 116] width 166 height 21
type input "[PERSON_NAME]"
type input "Corthorne"
paste input "[EMAIL_ADDRESS][DOMAIN_NAME]"
type input "[EMAIL_ADDRESS][DOMAIN_NAME]"
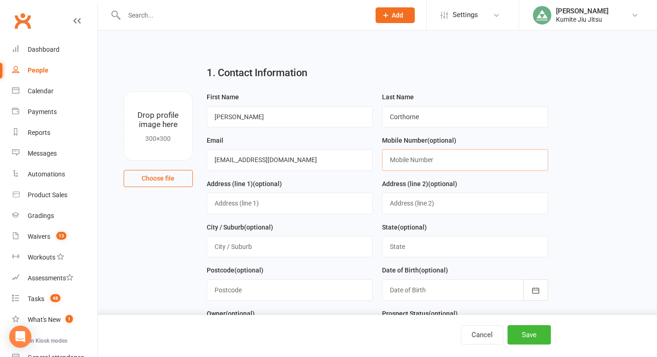
click at [410, 160] on input "text" at bounding box center [465, 159] width 166 height 21
paste input "0 4202 90548"
click at [412, 160] on input "0 4202 90548" at bounding box center [465, 159] width 166 height 21
type input "0420290548"
click at [520, 335] on button "Save" at bounding box center [529, 334] width 43 height 19
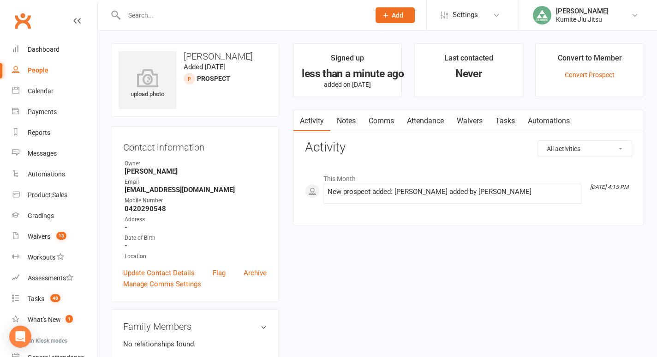
click at [351, 119] on link "Notes" at bounding box center [346, 120] width 32 height 21
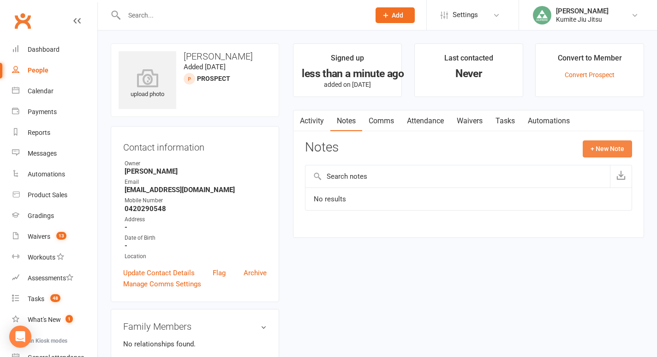
click at [613, 147] on button "+ New Note" at bounding box center [607, 148] width 49 height 17
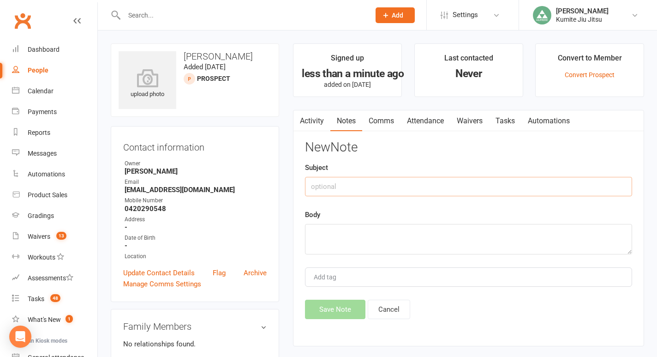
click at [370, 185] on input "text" at bounding box center [468, 186] width 327 height 19
type input "website inquiry"
paste textarea "I’d like to trial the GI CLASS TONIGHT please"
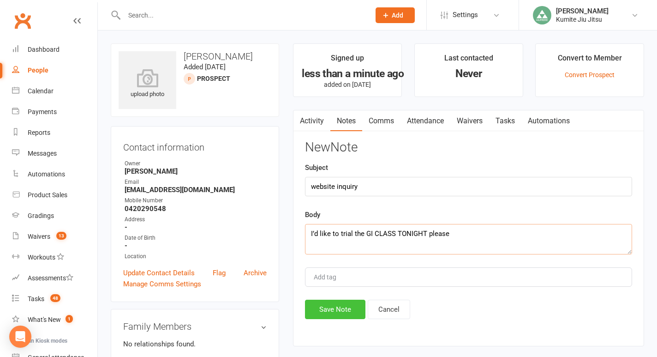
type textarea "I’d like to trial the GI CLASS TONIGHT please"
click at [323, 311] on button "Save Note" at bounding box center [335, 309] width 60 height 19
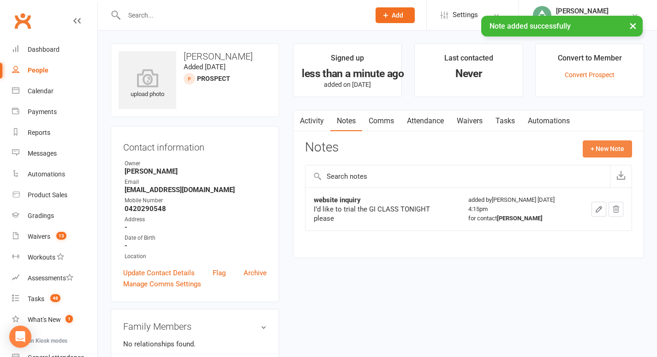
click at [594, 148] on button "+ New Note" at bounding box center [607, 148] width 49 height 17
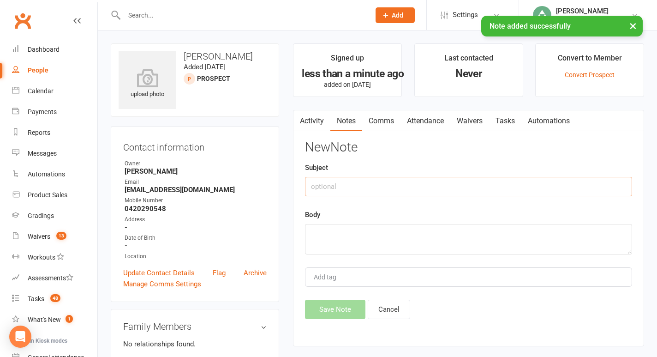
click at [332, 185] on input "text" at bounding box center [468, 186] width 327 height 19
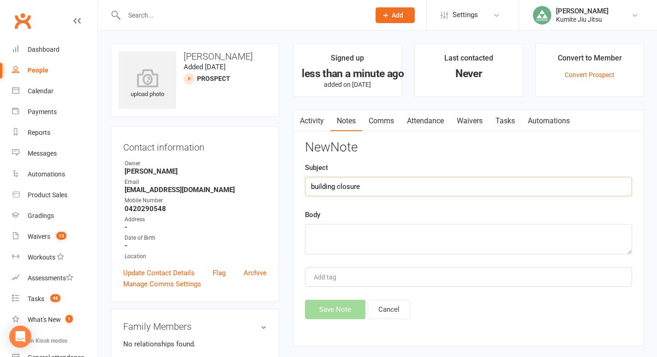
type input "building closure"
click at [323, 235] on textarea at bounding box center [468, 239] width 327 height 30
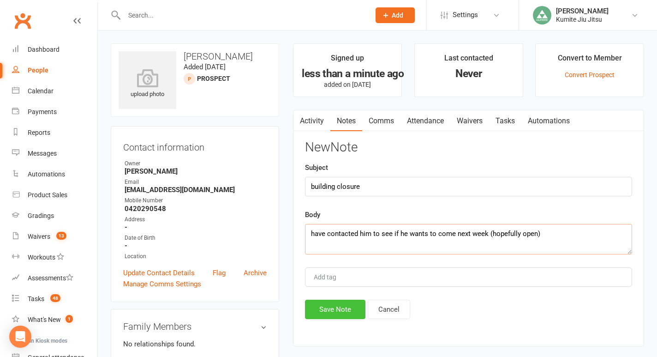
type textarea "have contacted him to see if he wants to come next week (hopefully open)"
click at [349, 306] on button "Save Note" at bounding box center [335, 309] width 60 height 19
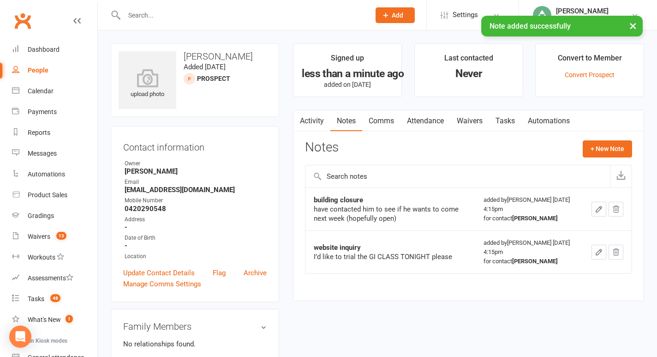
click at [382, 120] on link "Comms" at bounding box center [381, 120] width 38 height 21
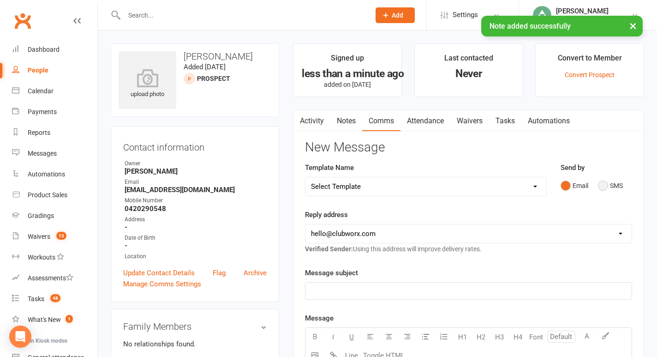
click at [602, 186] on button "SMS" at bounding box center [610, 186] width 25 height 18
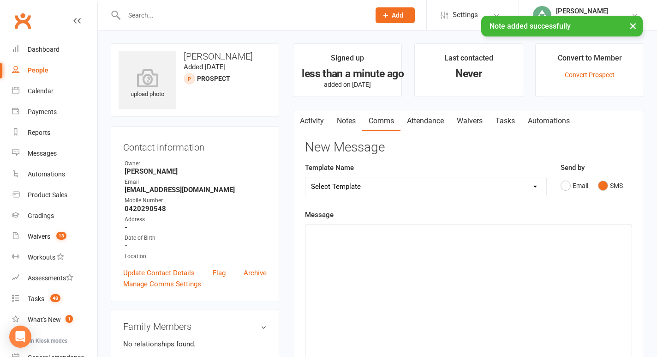
click at [396, 252] on div "﻿" at bounding box center [469, 293] width 326 height 138
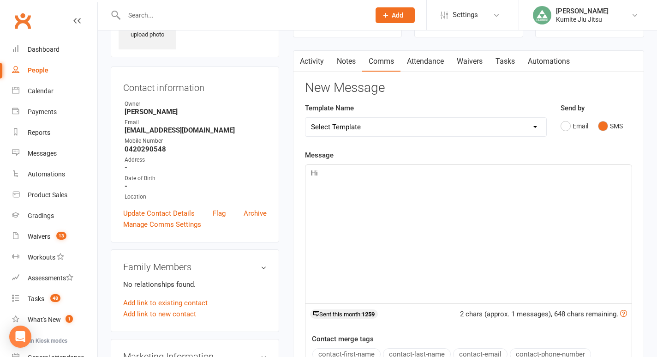
scroll to position [82, 0]
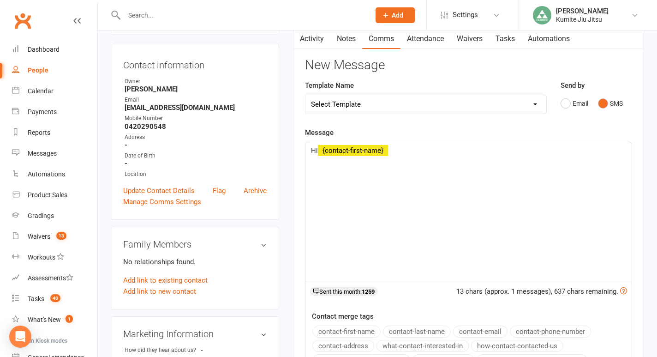
click at [369, 329] on button "contact-first-name" at bounding box center [346, 331] width 68 height 12
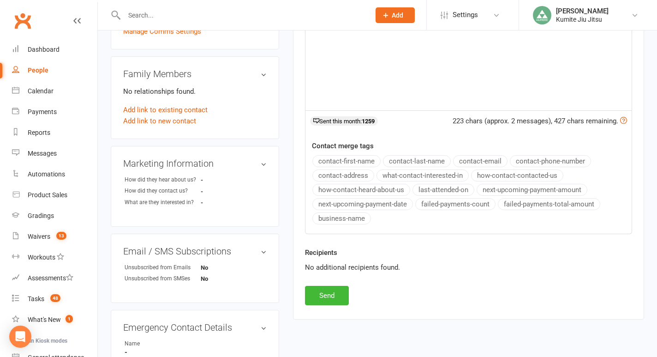
scroll to position [254, 0]
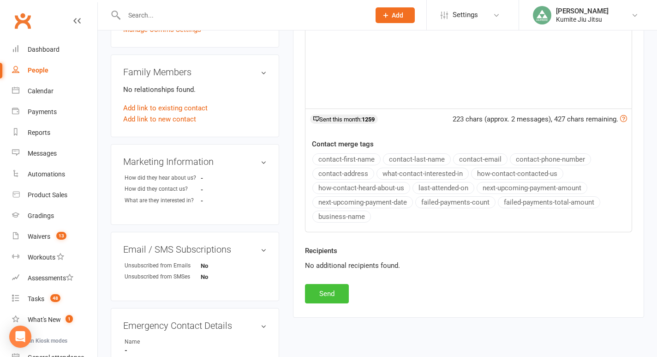
click at [326, 294] on button "Send" at bounding box center [327, 293] width 44 height 19
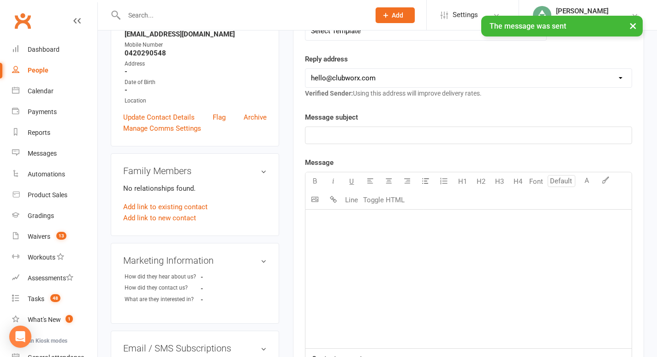
scroll to position [0, 0]
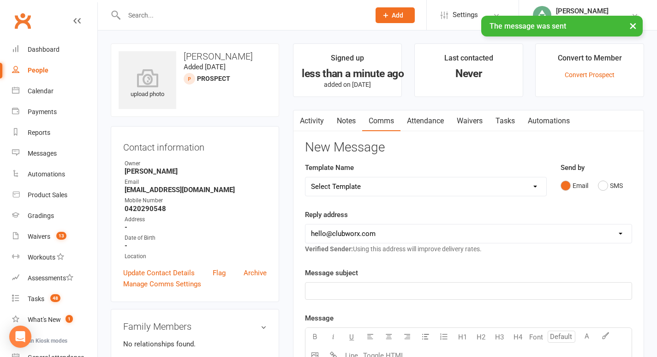
click at [506, 121] on link "Tasks" at bounding box center [505, 120] width 32 height 21
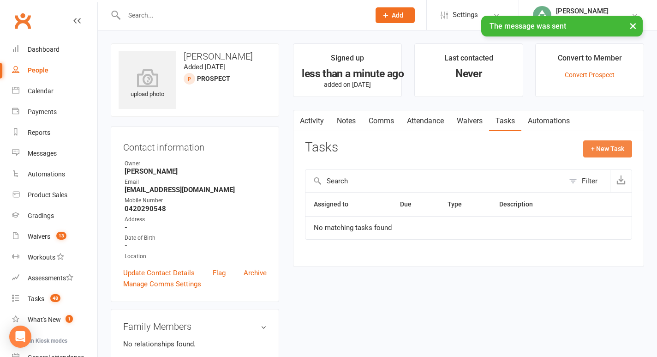
click at [594, 147] on button "+ New Task" at bounding box center [607, 148] width 49 height 17
select select "49706"
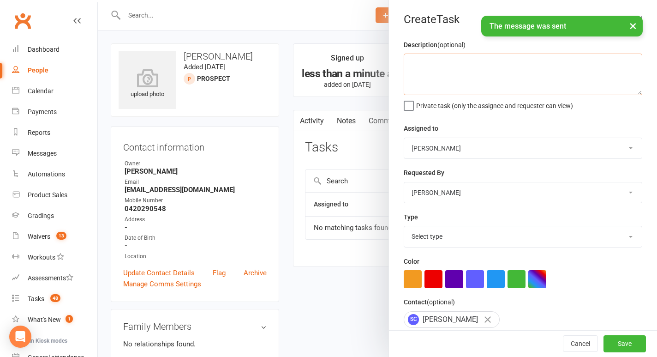
click at [444, 62] on textarea at bounding box center [523, 75] width 239 height 42
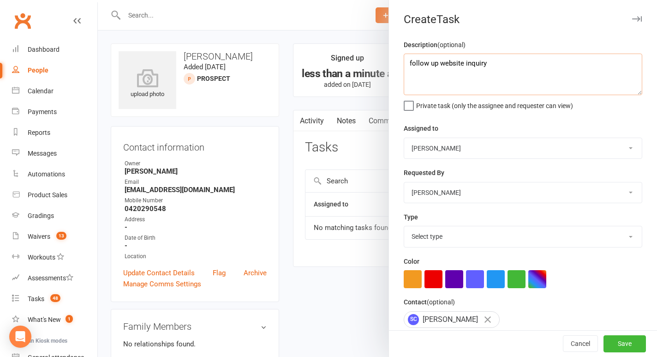
type textarea "follow up website inquiry"
click at [439, 235] on select "Select type E-mail In person Meeting Phone call Add new task type" at bounding box center [523, 236] width 238 height 20
select select "28623"
click at [404, 227] on select "Select type E-mail In person Meeting Phone call Add new task type" at bounding box center [523, 236] width 238 height 20
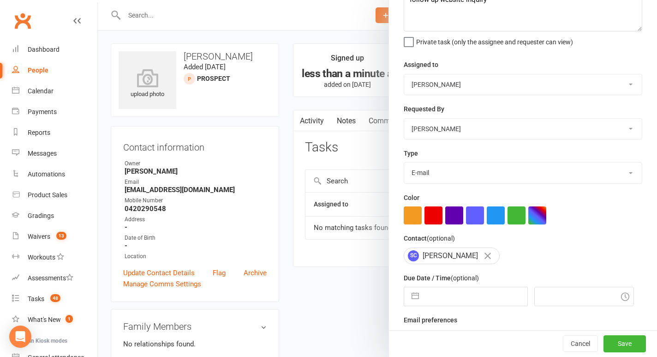
scroll to position [84, 0]
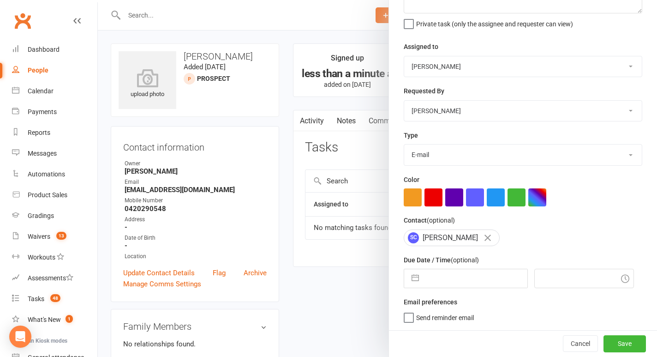
click at [414, 281] on button "button" at bounding box center [415, 278] width 17 height 18
select select "7"
select select "2025"
select select "8"
select select "2025"
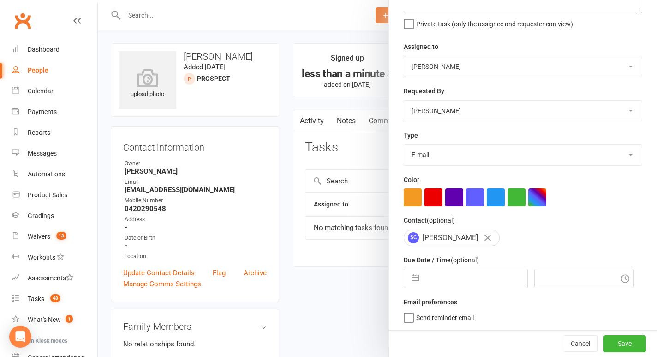
select select "9"
select select "2025"
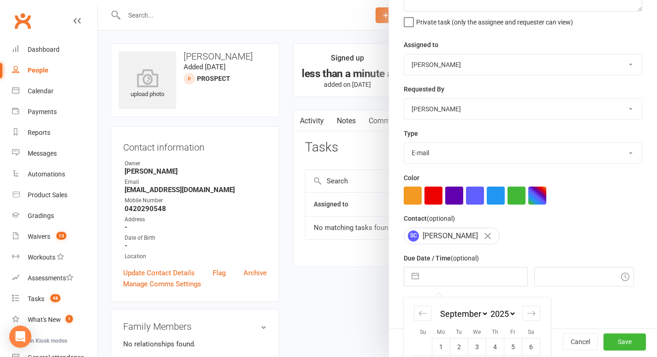
scroll to position [165, 0]
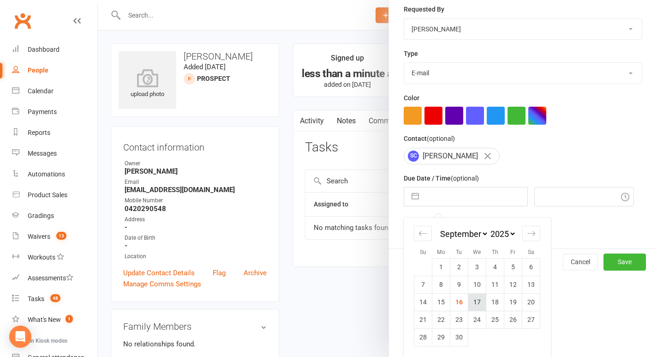
click at [478, 303] on td "17" at bounding box center [477, 302] width 18 height 18
type input "[DATE]"
type input "4:30pm"
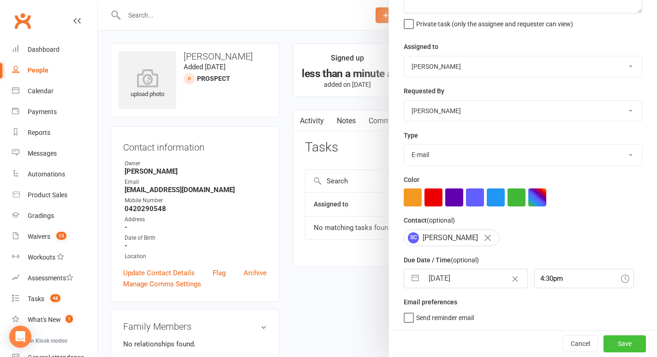
click at [620, 341] on button "Save" at bounding box center [625, 343] width 42 height 17
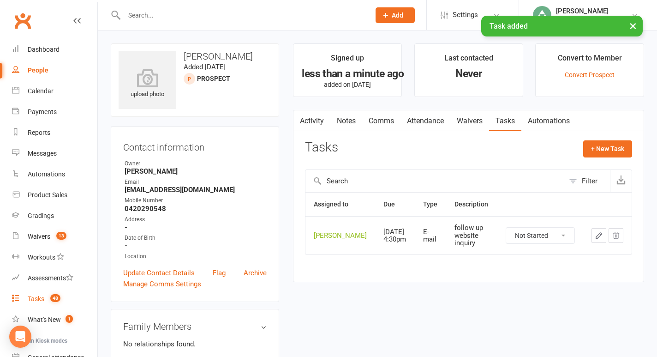
click at [47, 298] on count-badge "48" at bounding box center [53, 298] width 15 height 7
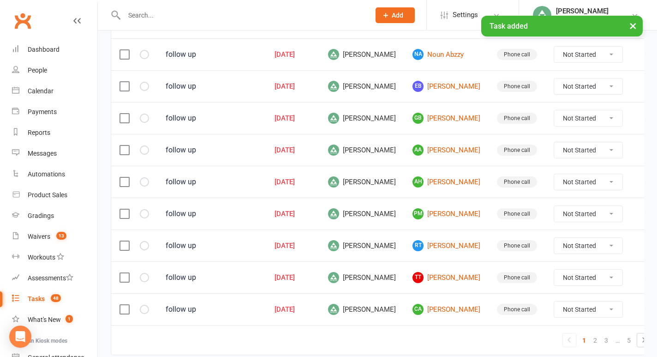
scroll to position [682, 0]
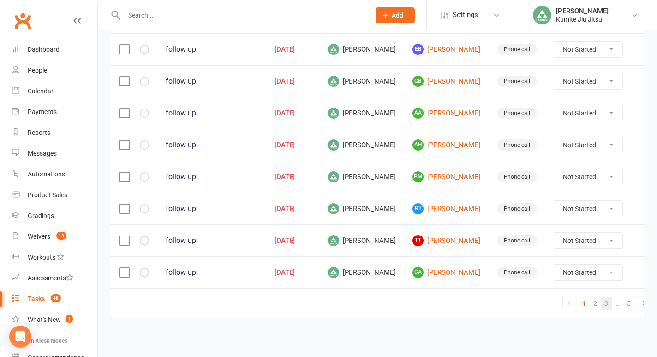
click at [601, 304] on link "3" at bounding box center [606, 303] width 11 height 13
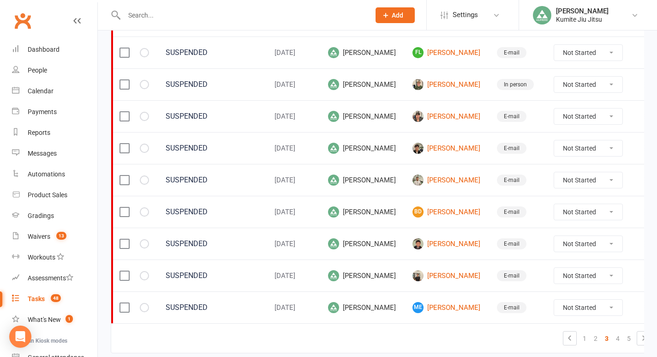
scroll to position [688, 0]
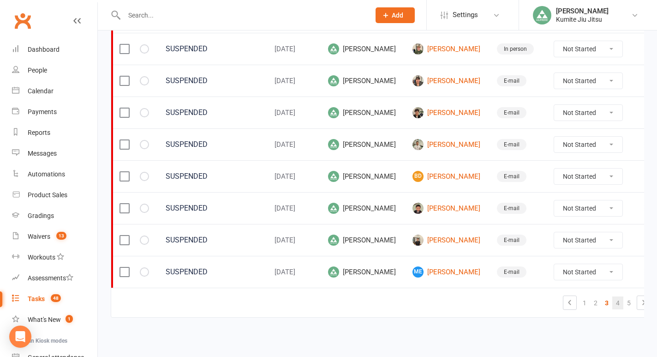
click at [612, 305] on link "4" at bounding box center [617, 302] width 11 height 13
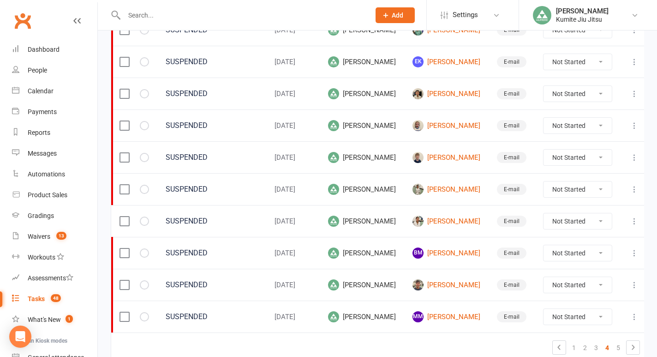
scroll to position [682, 0]
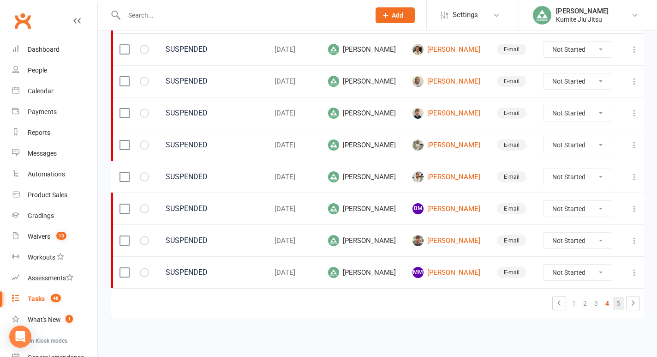
click at [613, 302] on link "5" at bounding box center [618, 303] width 11 height 13
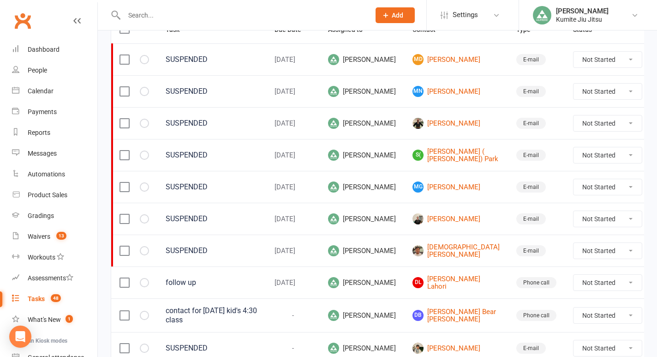
scroll to position [0, 0]
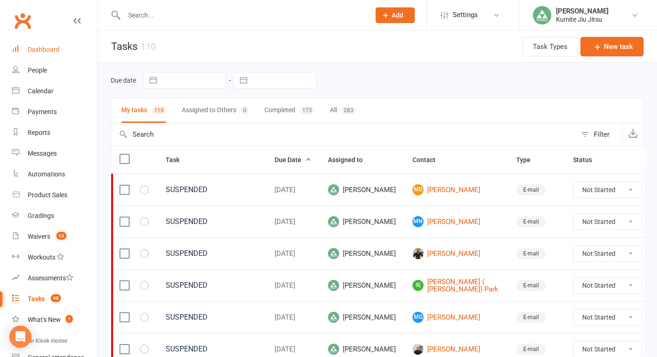
click at [48, 54] on link "Dashboard" at bounding box center [54, 49] width 85 height 21
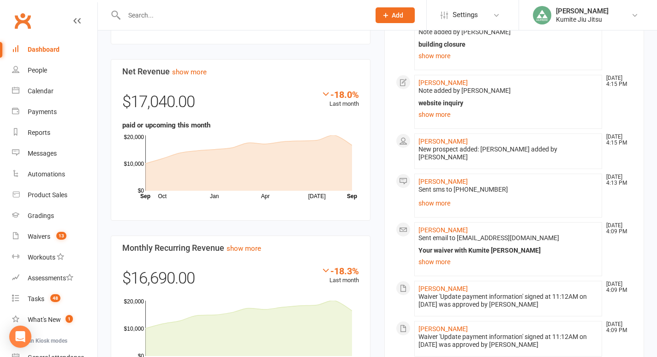
scroll to position [572, 0]
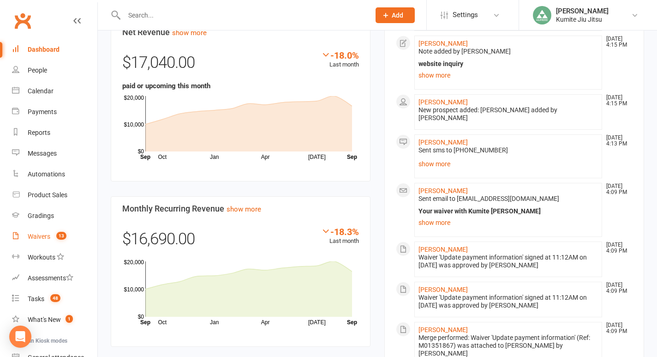
click at [56, 237] on count-badge "13" at bounding box center [59, 236] width 15 height 7
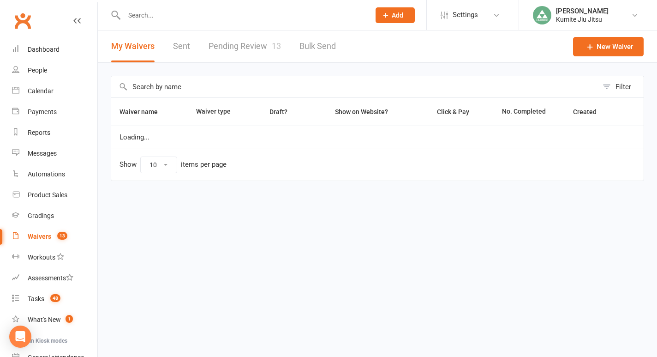
select select "25"
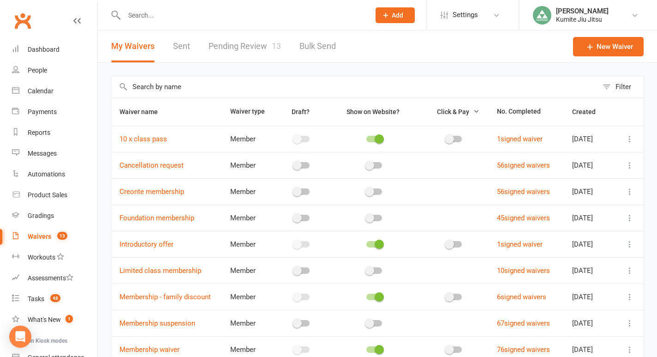
click at [245, 45] on link "Pending Review 13" at bounding box center [245, 46] width 72 height 32
select select "25"
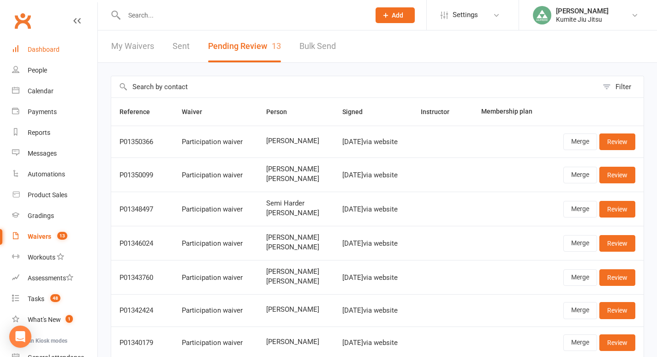
click at [56, 43] on link "Dashboard" at bounding box center [54, 49] width 85 height 21
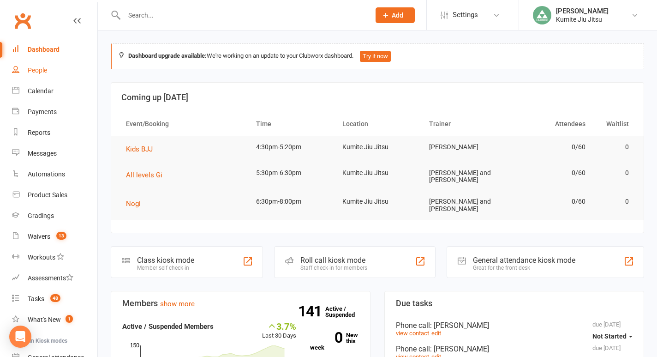
click at [48, 70] on link "People" at bounding box center [54, 70] width 85 height 21
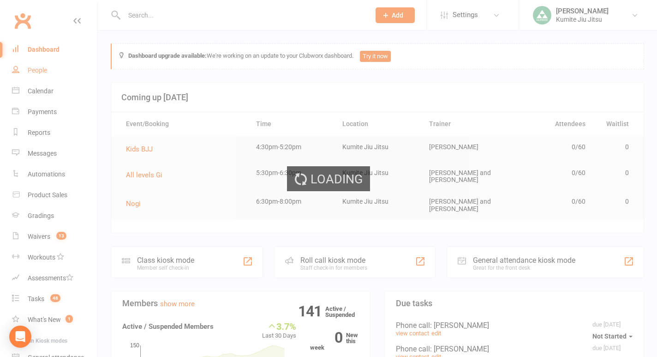
select select "100"
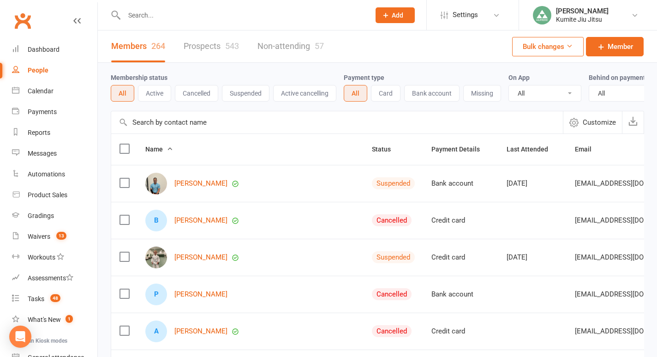
click at [159, 90] on button "Active" at bounding box center [154, 93] width 33 height 17
